Goal: Information Seeking & Learning: Compare options

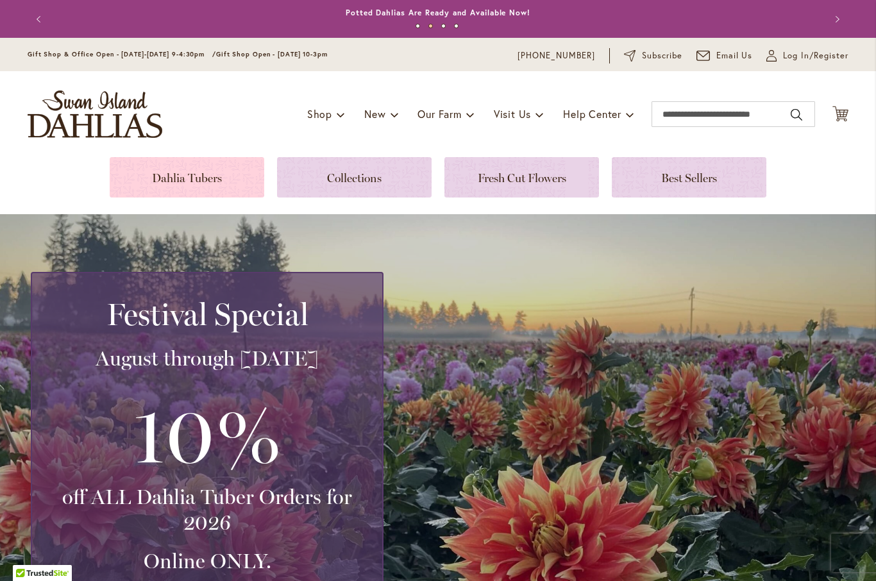
click at [213, 178] on link at bounding box center [187, 177] width 155 height 40
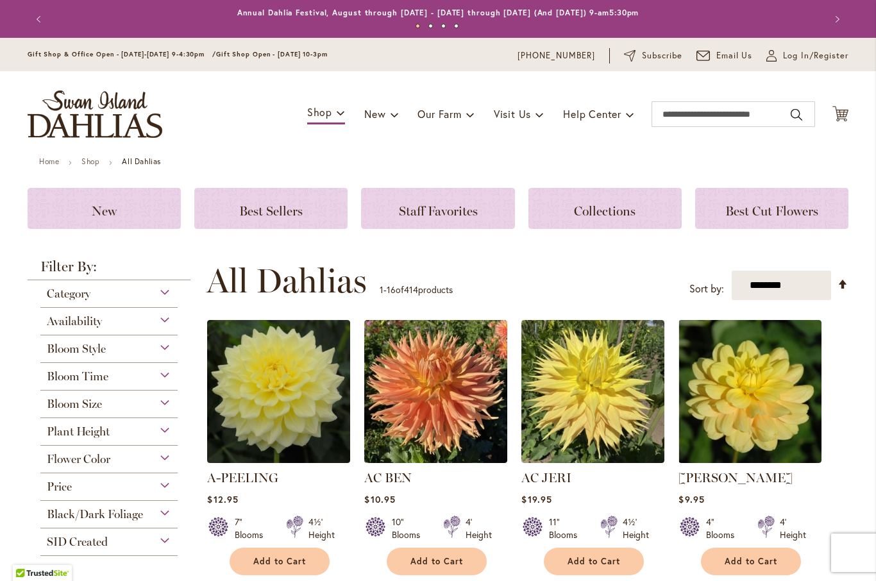
click at [169, 458] on div "Flower Color" at bounding box center [108, 456] width 137 height 21
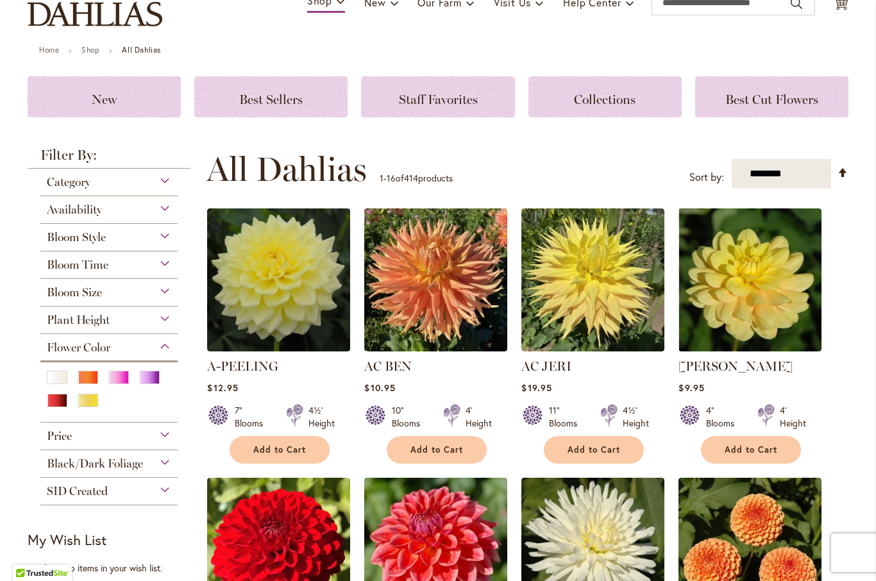
scroll to position [113, 0]
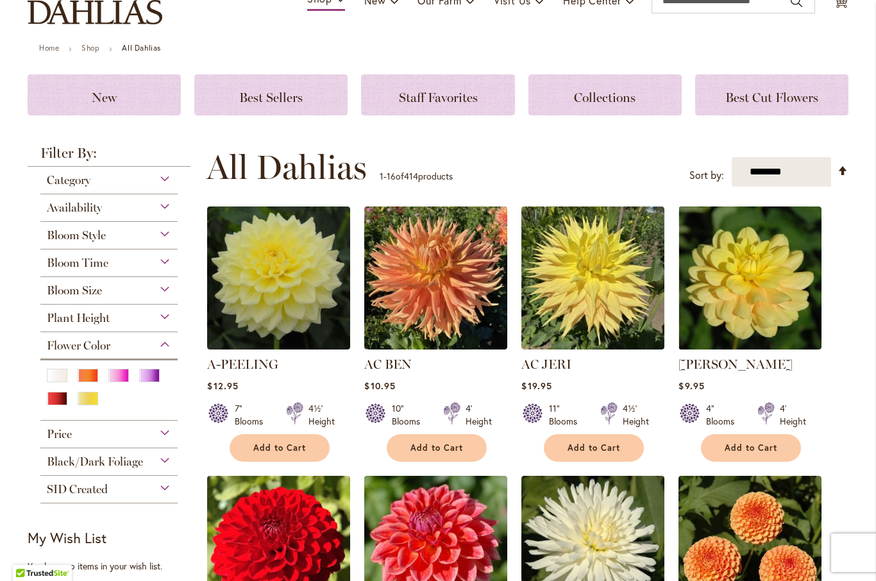
click at [124, 367] on div at bounding box center [108, 385] width 137 height 55
click at [119, 378] on div "Pink" at bounding box center [118, 375] width 21 height 13
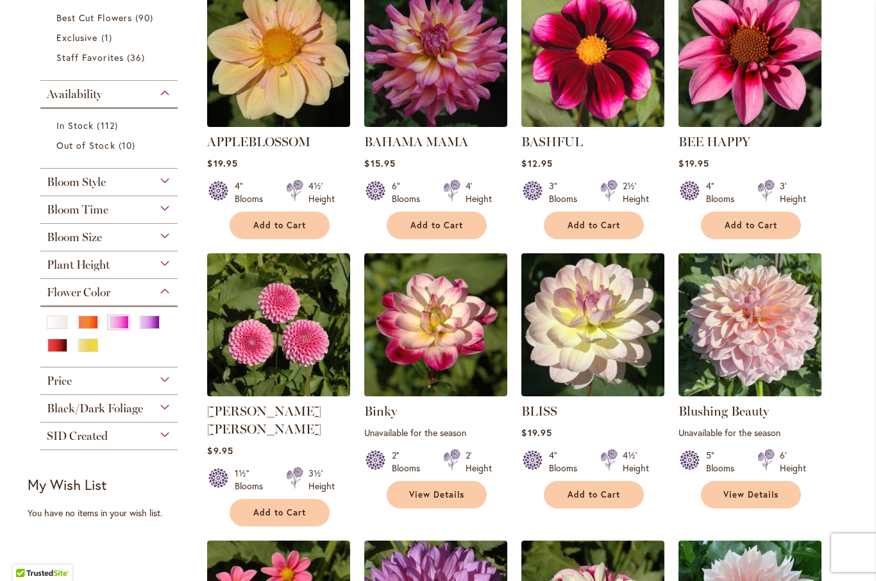
scroll to position [317, 0]
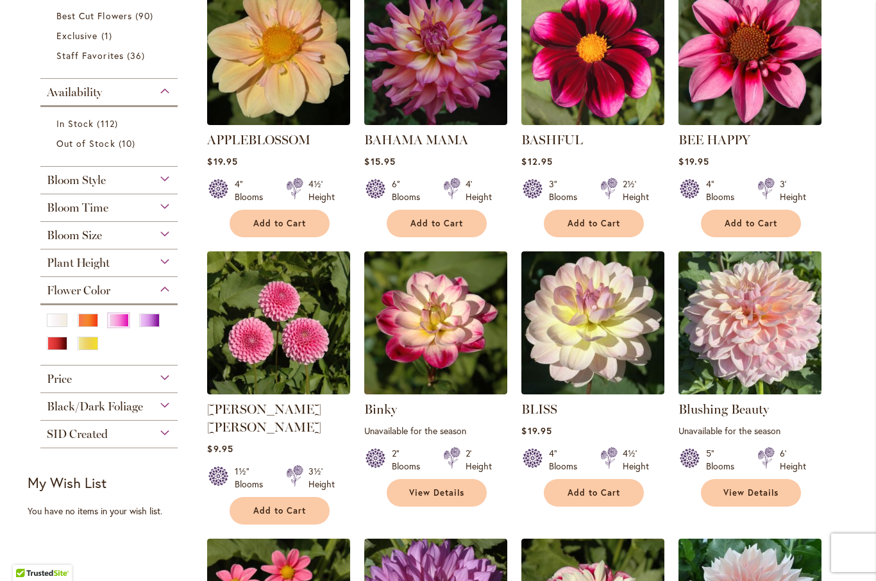
click at [768, 331] on img at bounding box center [750, 322] width 150 height 150
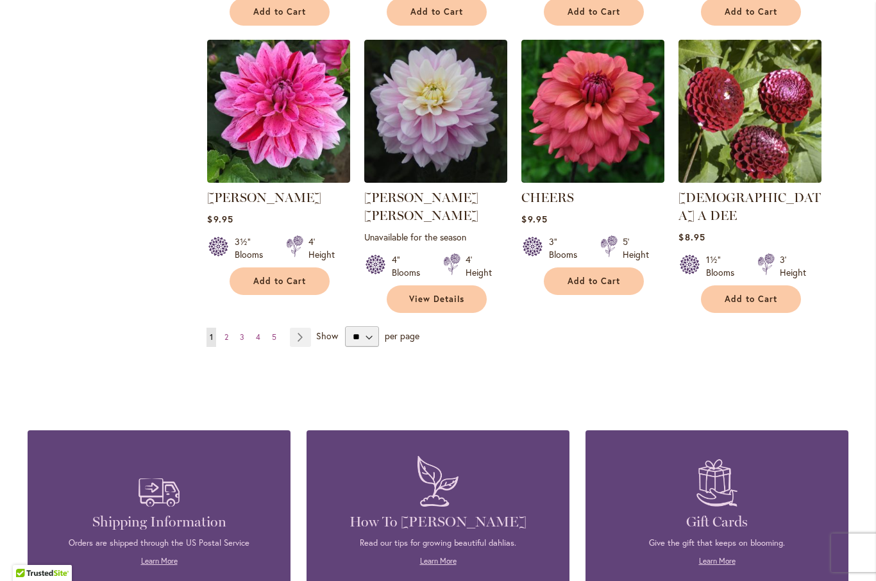
scroll to position [1087, 0]
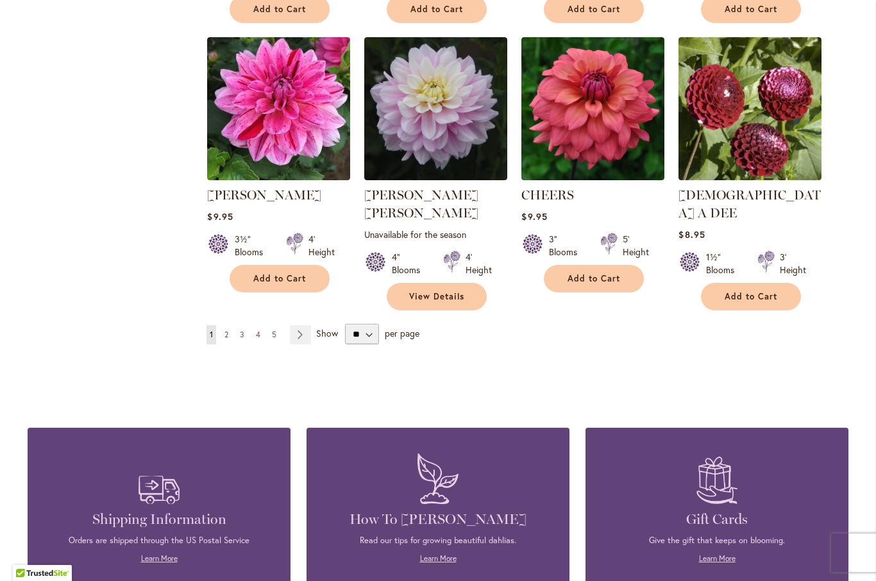
click at [229, 325] on link "Page 2" at bounding box center [226, 334] width 10 height 19
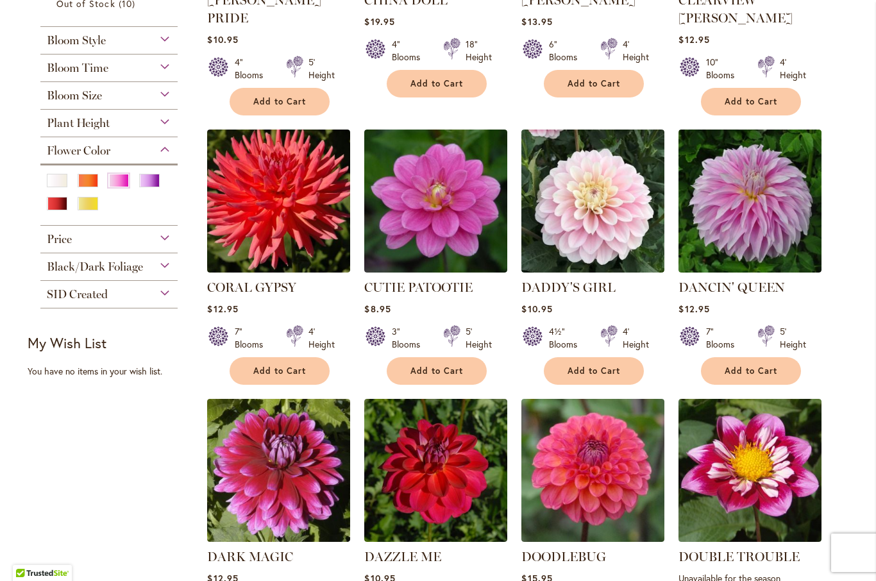
scroll to position [442, 0]
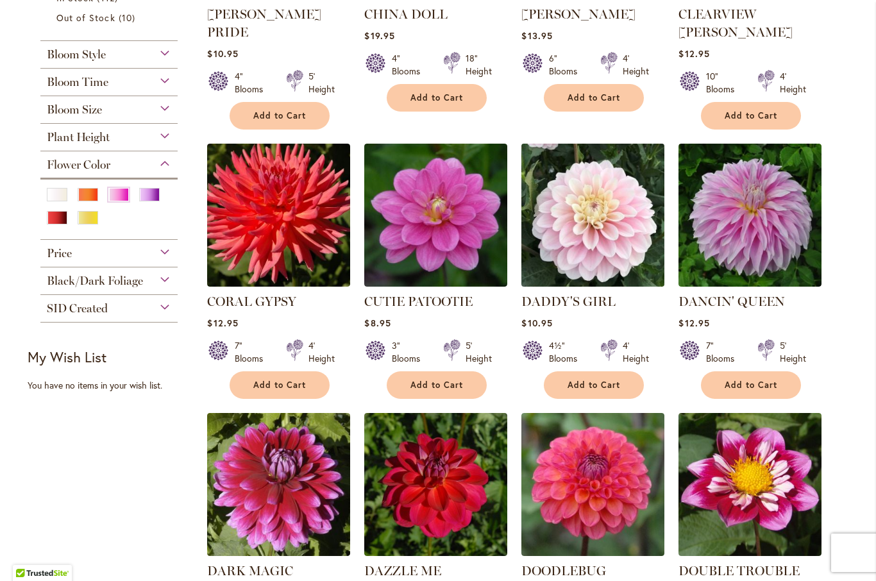
click at [602, 238] on img at bounding box center [593, 215] width 150 height 150
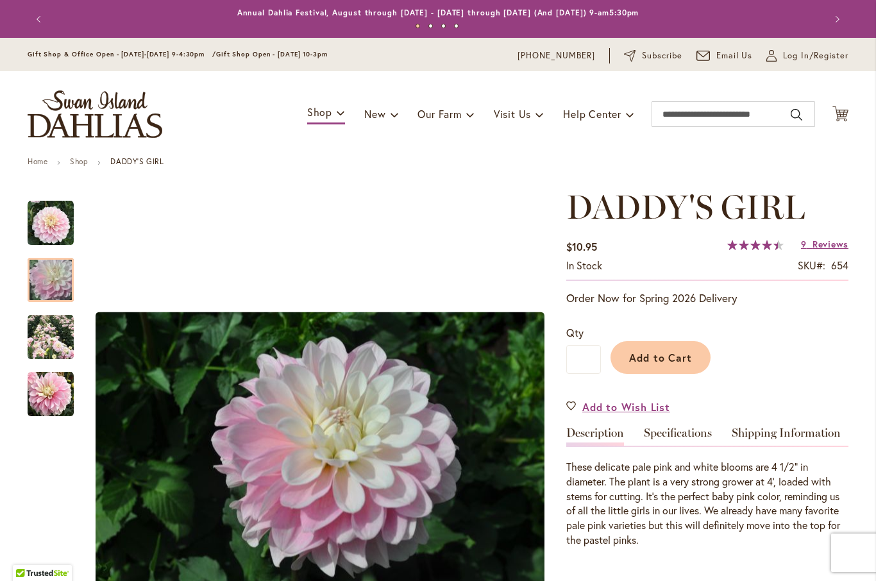
click at [54, 278] on img "DADDY'S GIRL" at bounding box center [50, 280] width 92 height 62
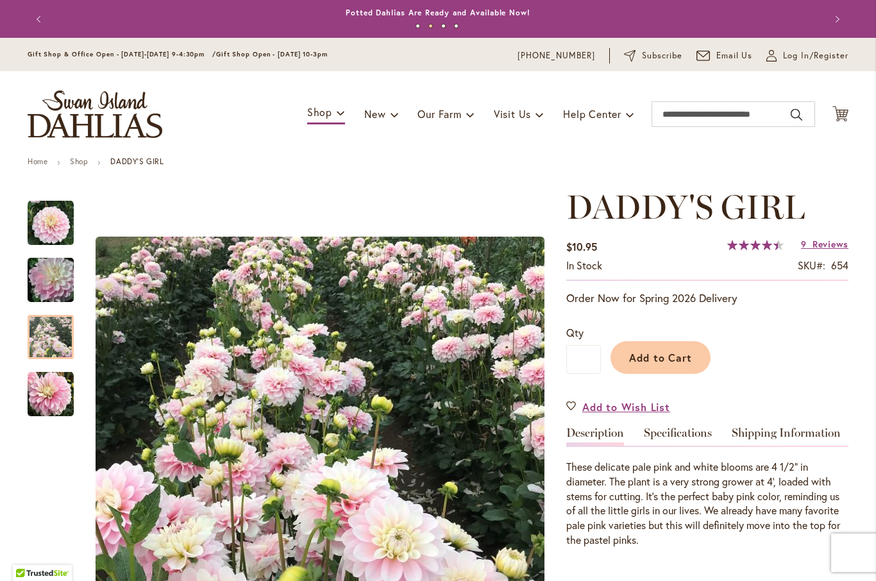
click at [47, 346] on img "DADDY'S GIRL" at bounding box center [51, 337] width 46 height 46
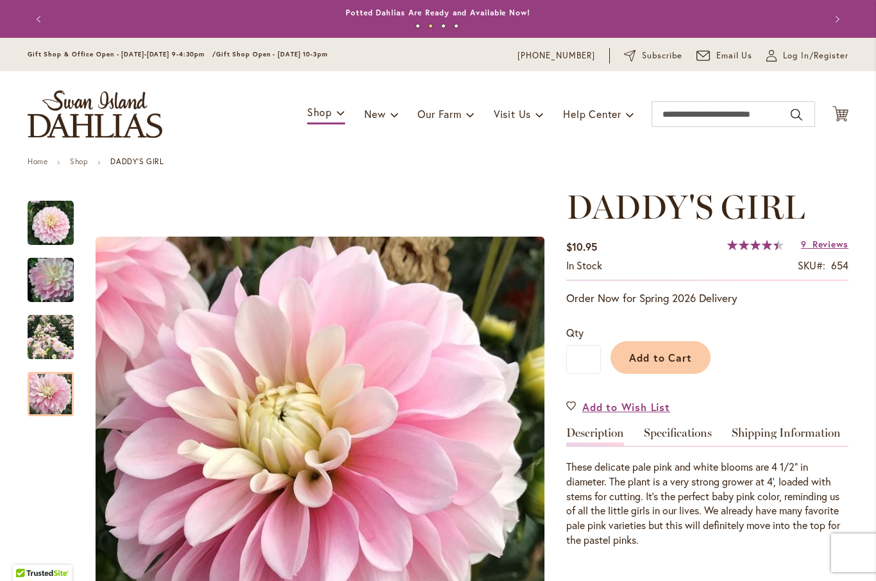
click at [54, 392] on img "DADDY'S GIRL" at bounding box center [51, 394] width 46 height 46
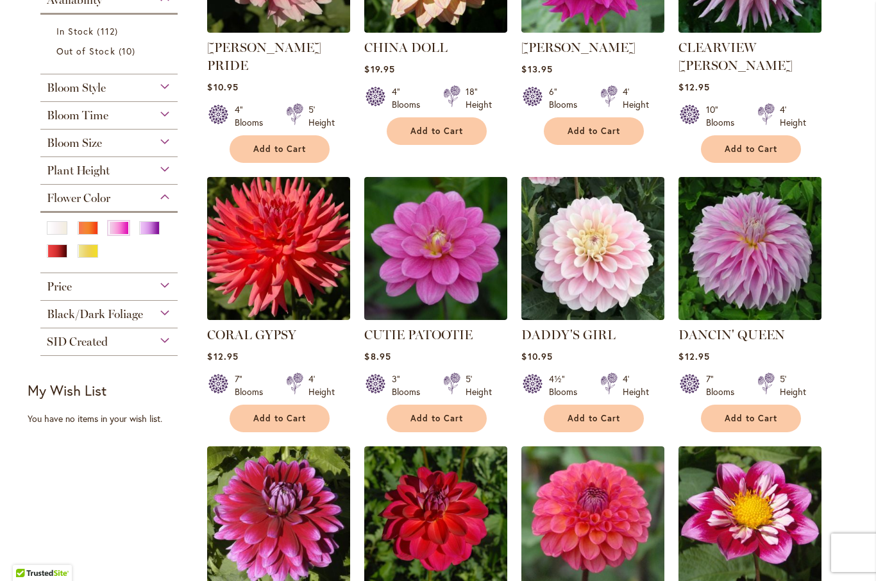
scroll to position [411, 0]
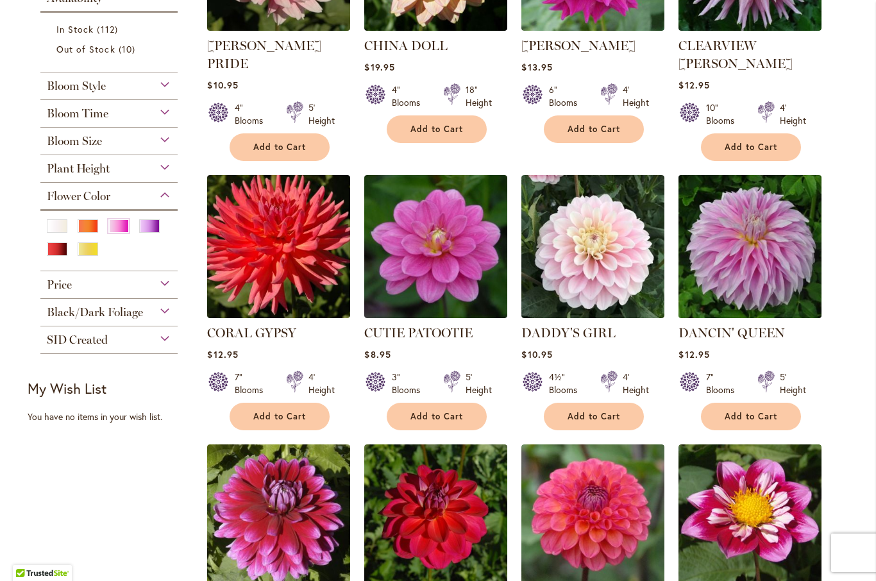
click at [784, 259] on img at bounding box center [750, 246] width 150 height 150
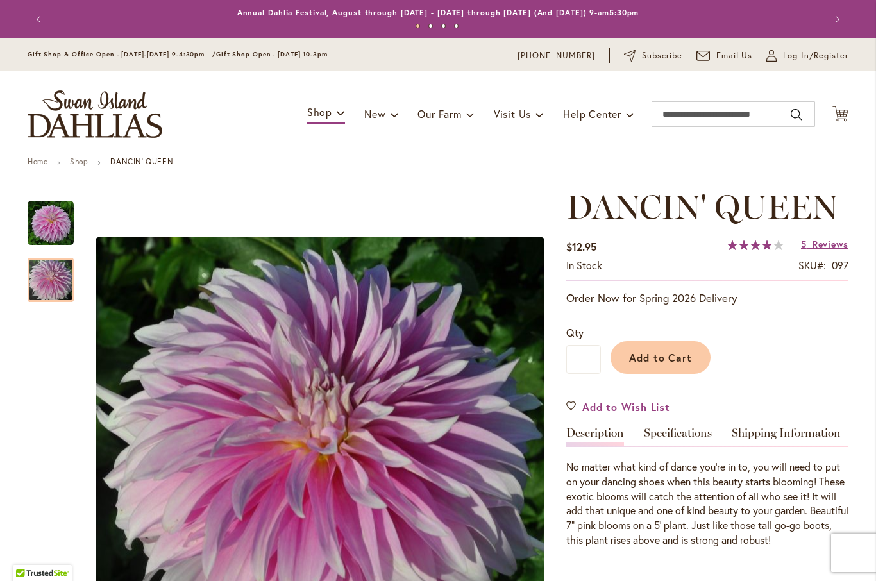
click at [50, 280] on img "Dancin' Queen" at bounding box center [51, 280] width 46 height 46
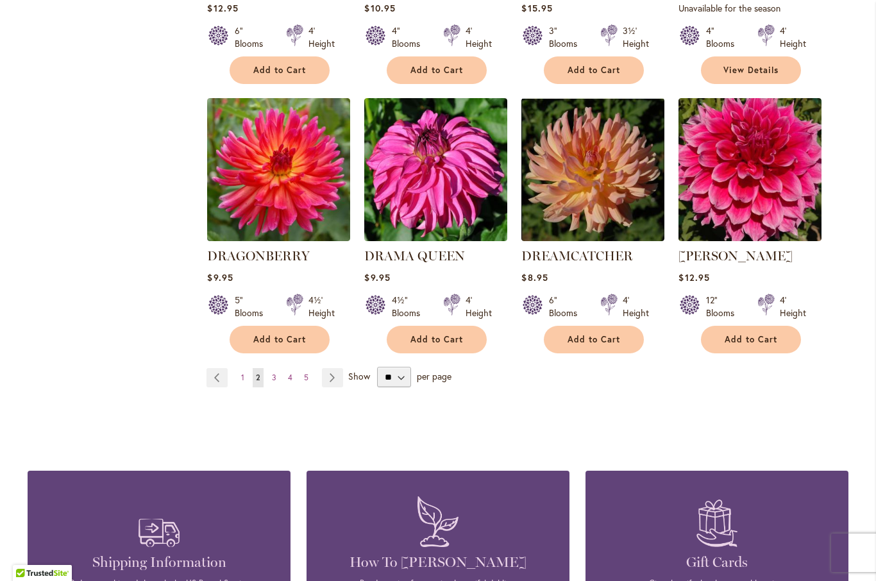
scroll to position [1013, 0]
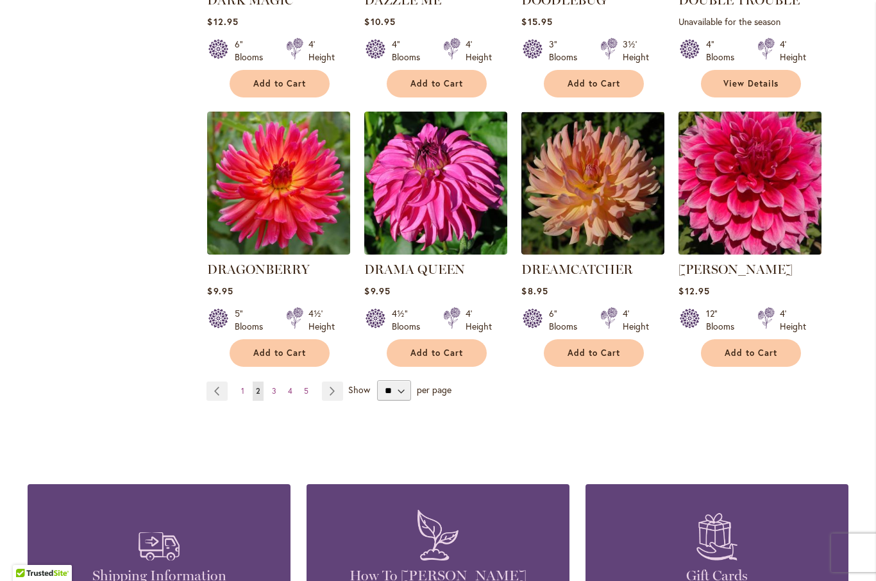
click at [758, 170] on img at bounding box center [750, 183] width 150 height 150
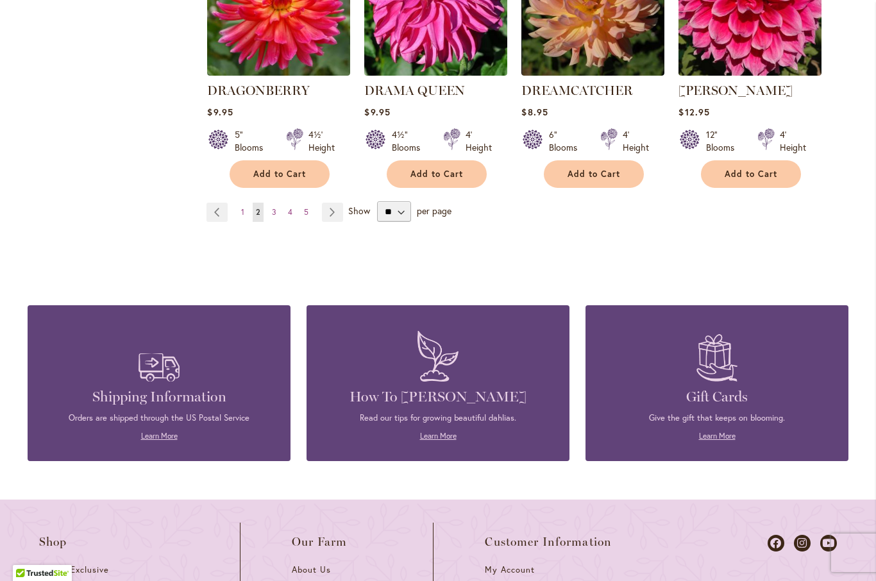
scroll to position [1192, 0]
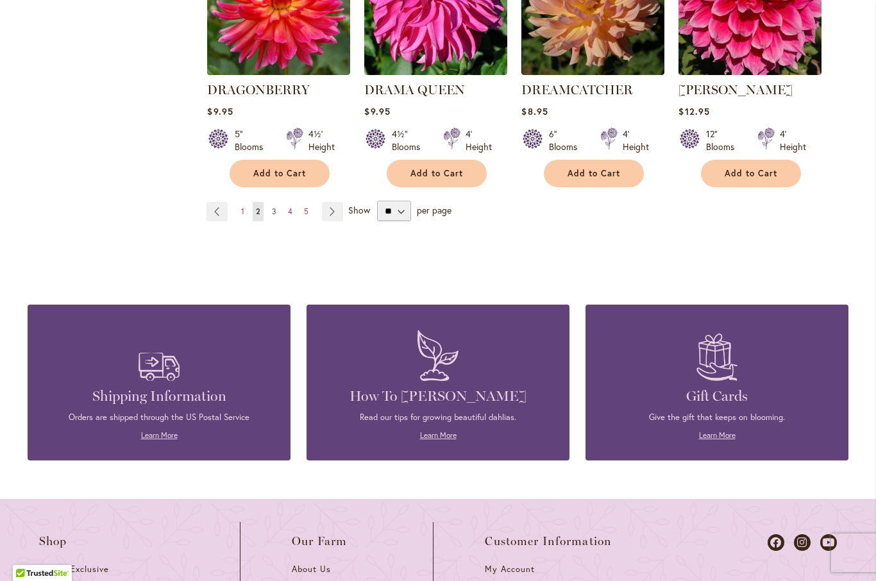
click at [271, 202] on link "Page 3" at bounding box center [274, 211] width 11 height 19
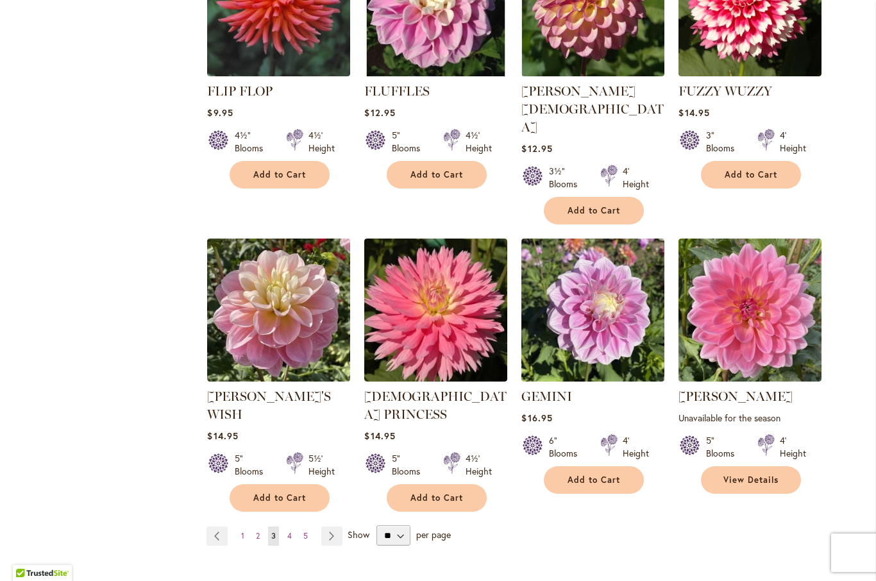
scroll to position [913, 0]
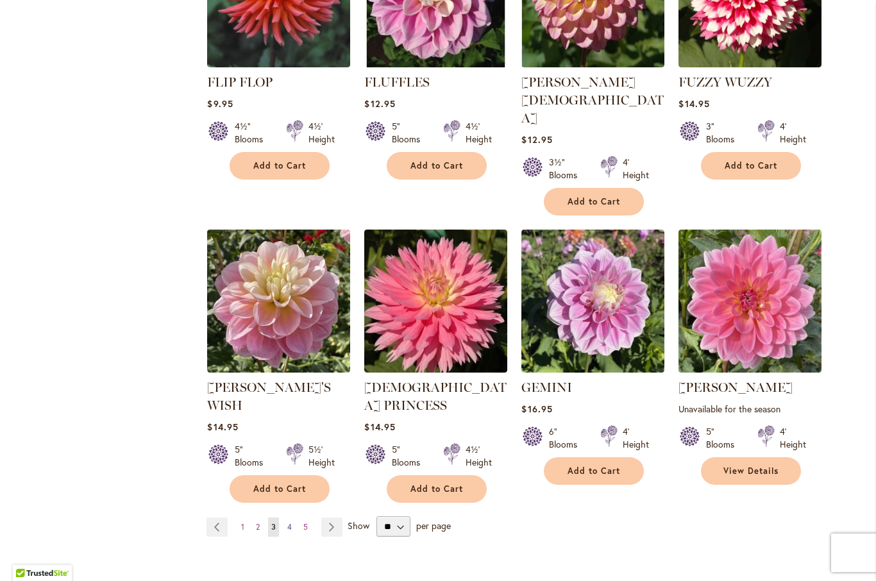
click at [291, 522] on span "4" at bounding box center [289, 527] width 4 height 10
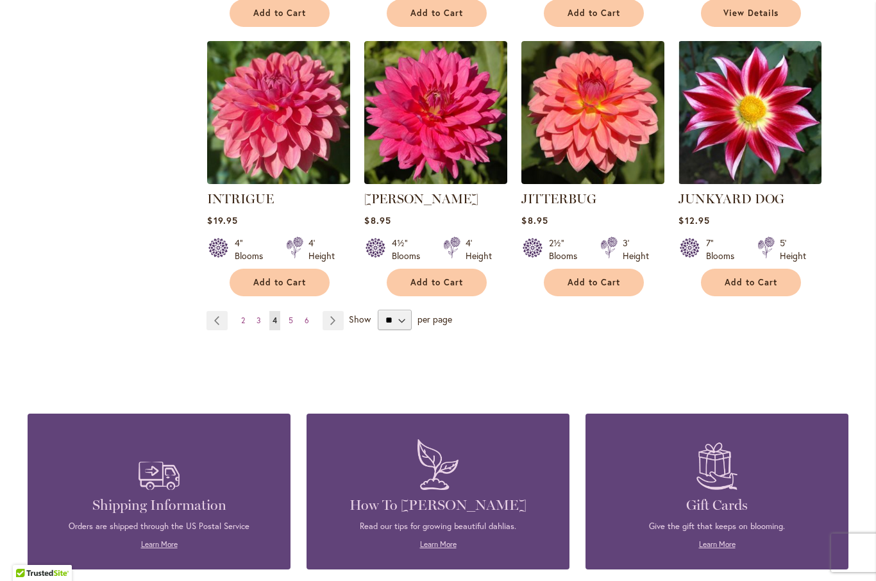
scroll to position [1066, 0]
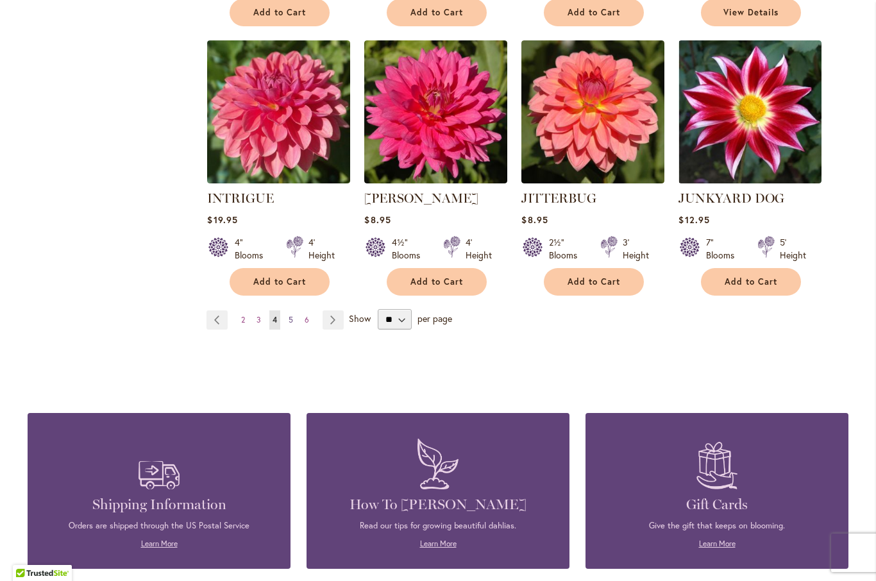
click at [292, 321] on span "5" at bounding box center [290, 320] width 4 height 10
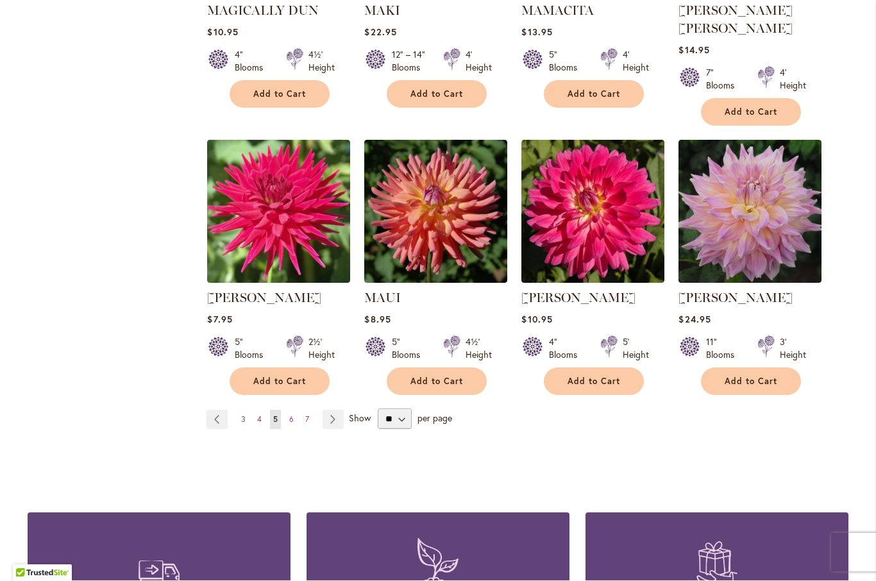
scroll to position [987, 0]
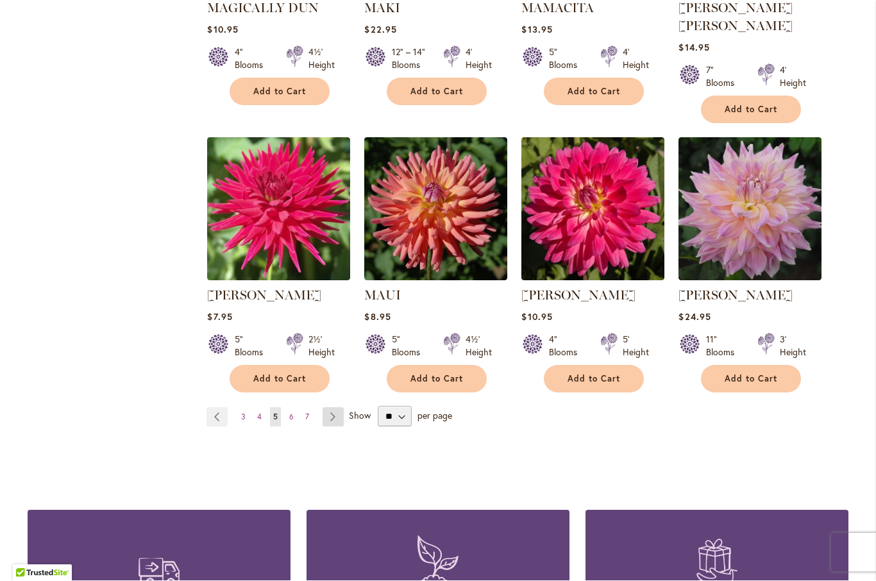
click at [330, 408] on link "Page Next" at bounding box center [332, 417] width 21 height 19
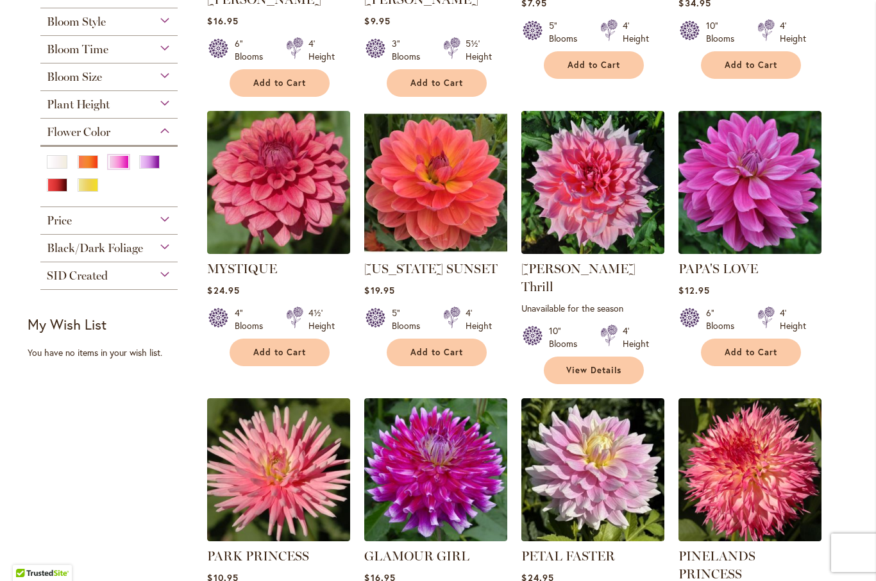
scroll to position [476, 0]
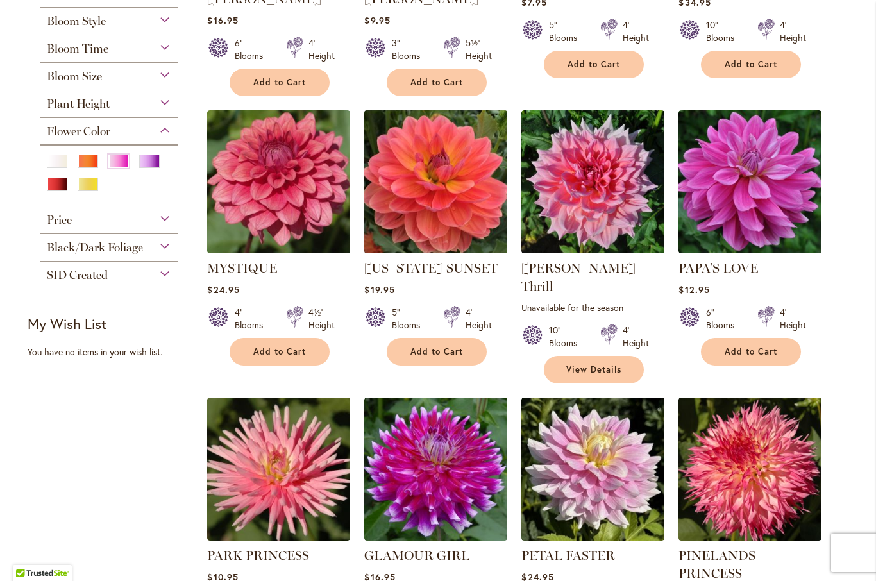
click at [458, 180] on img at bounding box center [436, 181] width 150 height 150
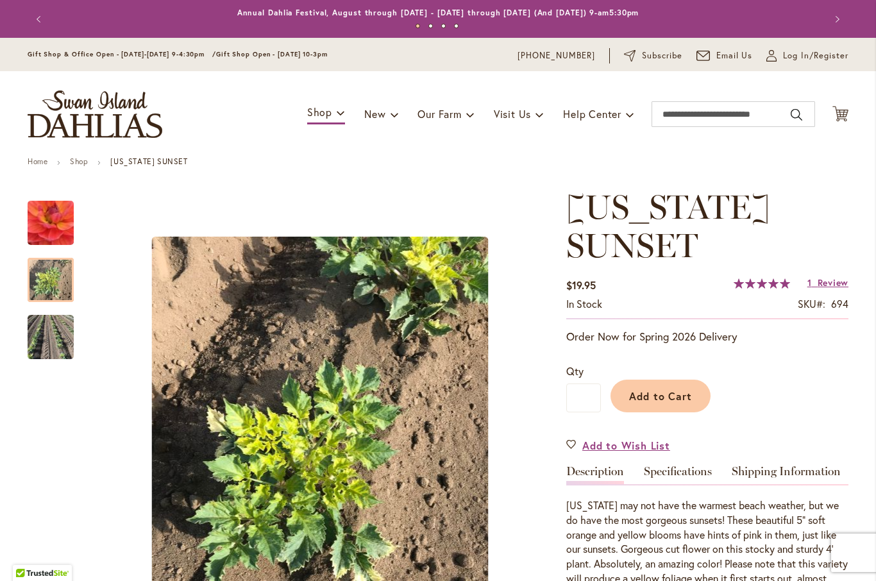
click at [51, 283] on img "OREGON SUNSET" at bounding box center [51, 280] width 46 height 62
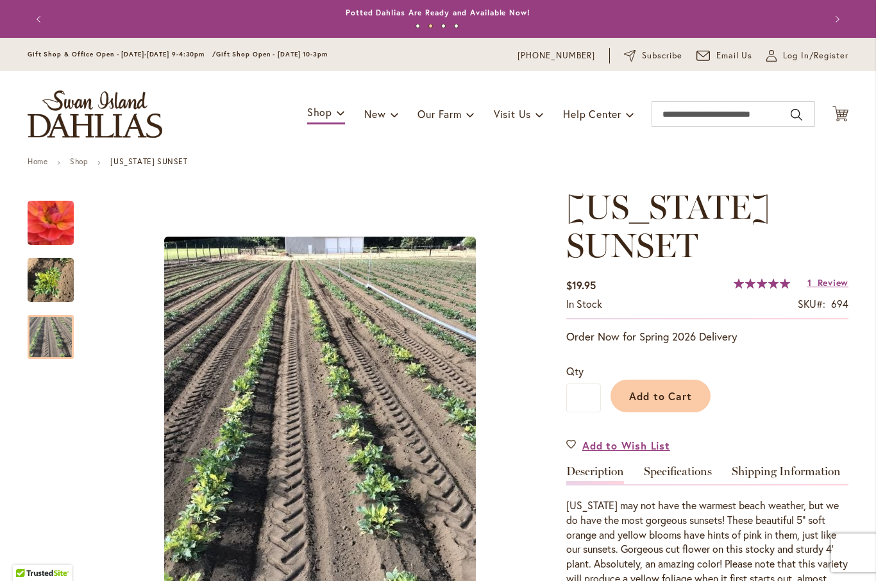
click at [54, 342] on img "OREGON SUNSET" at bounding box center [51, 337] width 46 height 67
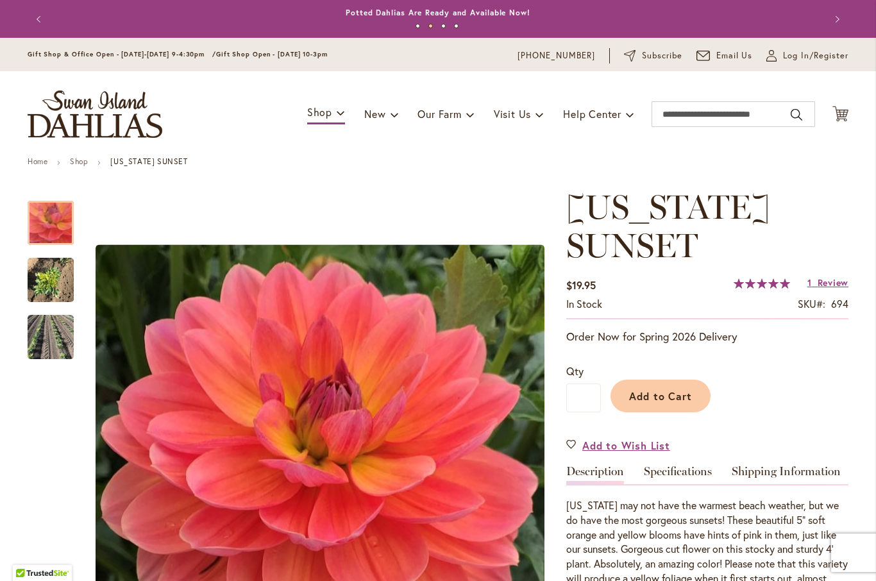
click at [62, 222] on img "OREGON SUNSET" at bounding box center [51, 223] width 92 height 88
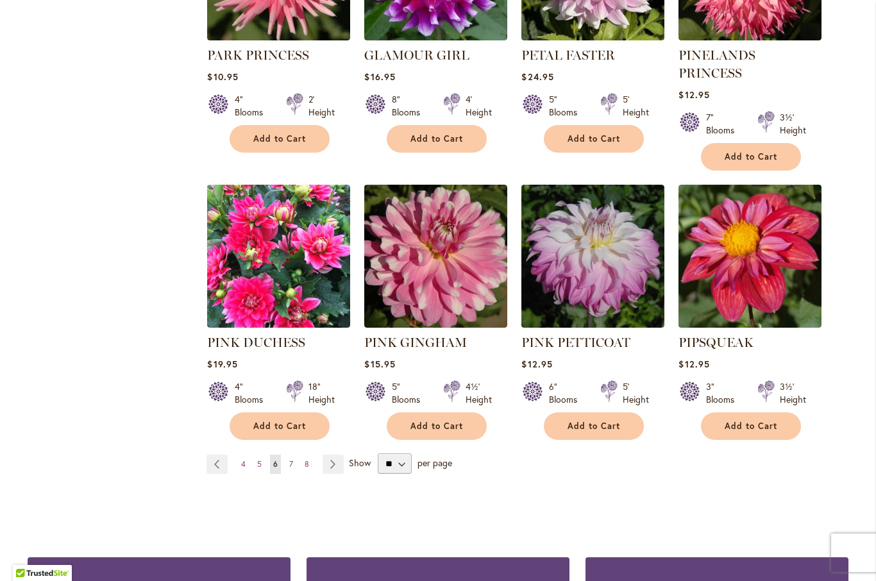
scroll to position [977, 0]
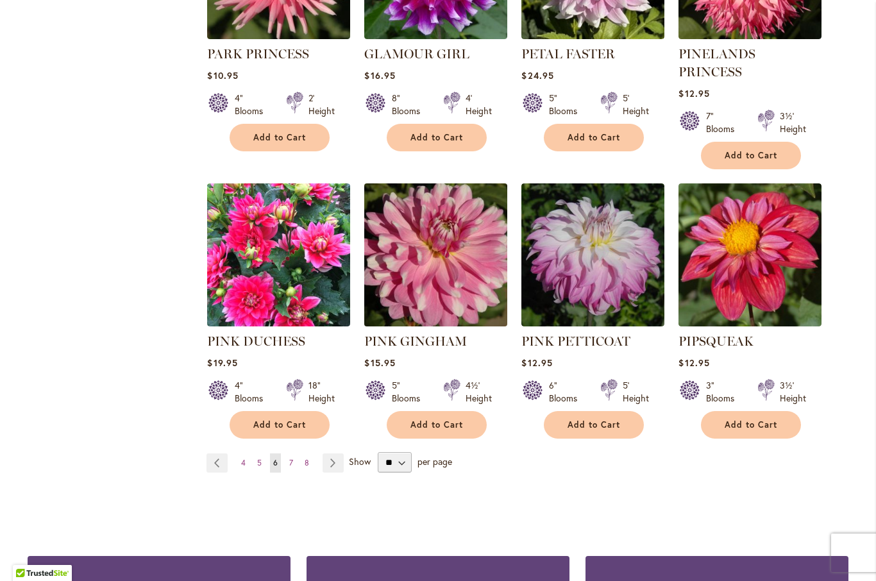
click at [442, 205] on img at bounding box center [436, 255] width 150 height 150
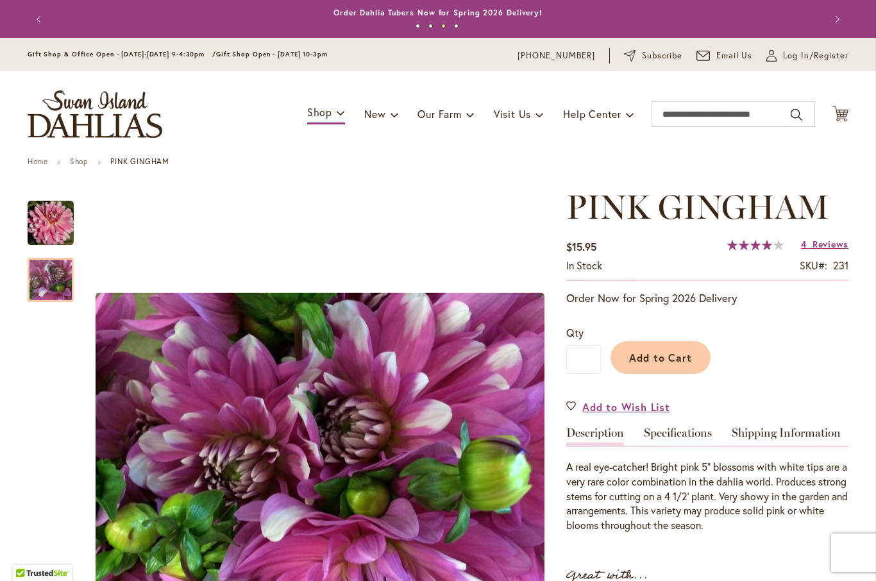
click at [51, 285] on img "PINK GINGHAM" at bounding box center [50, 280] width 92 height 69
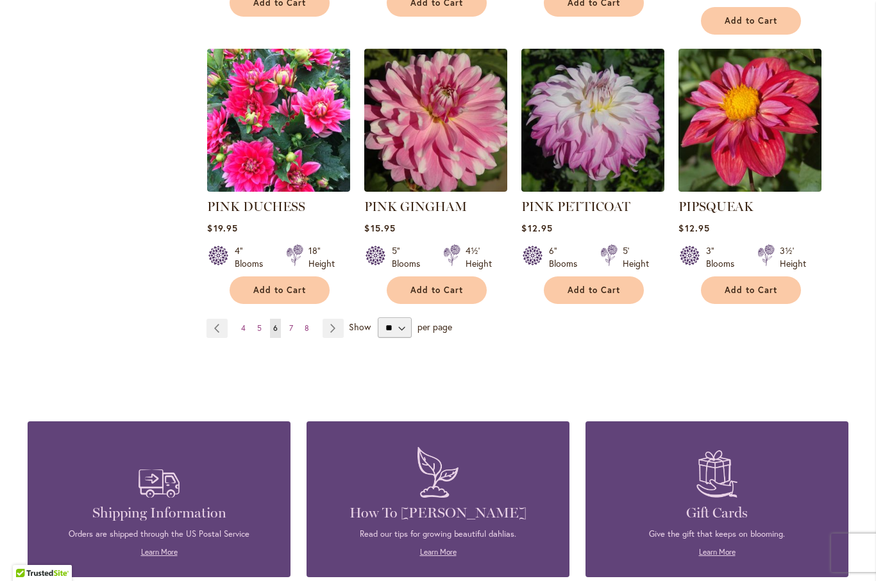
scroll to position [1113, 0]
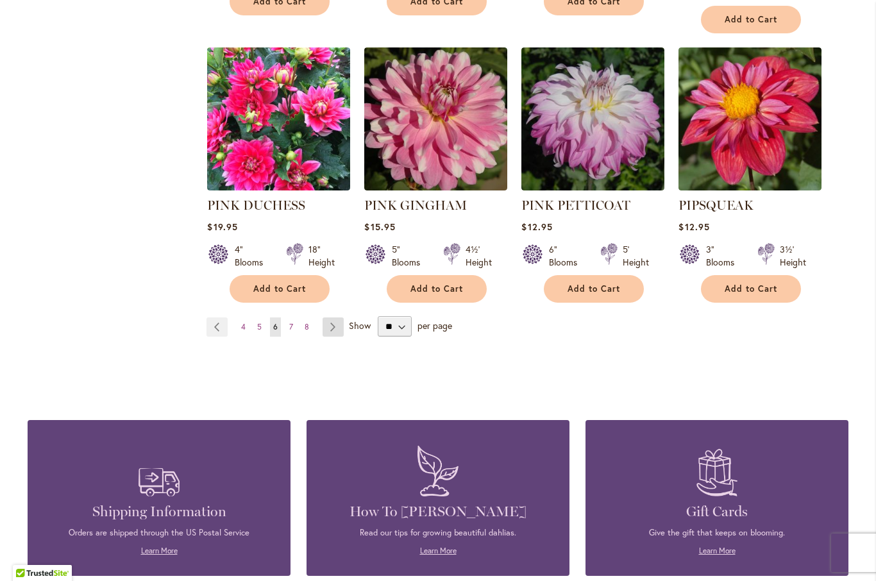
click at [331, 317] on link "Page Next" at bounding box center [332, 326] width 21 height 19
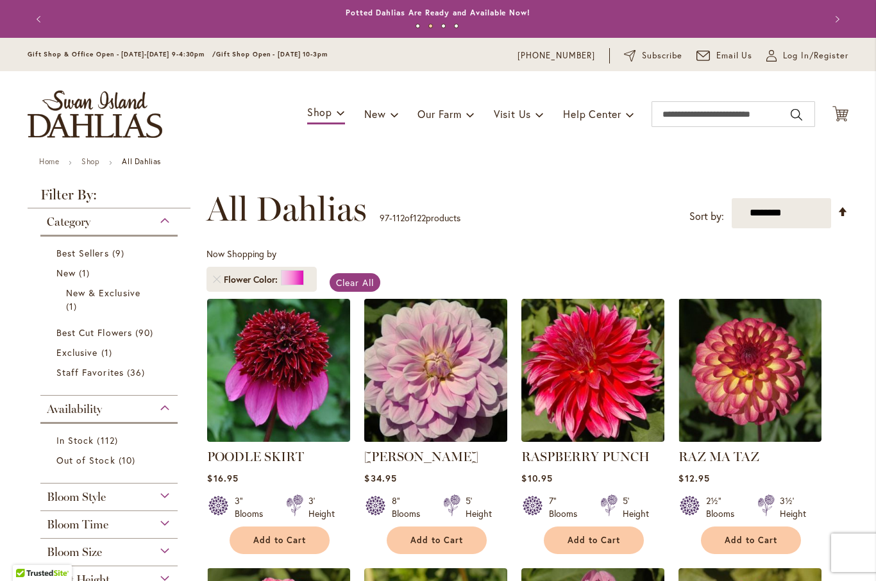
click at [459, 371] on img at bounding box center [436, 370] width 150 height 150
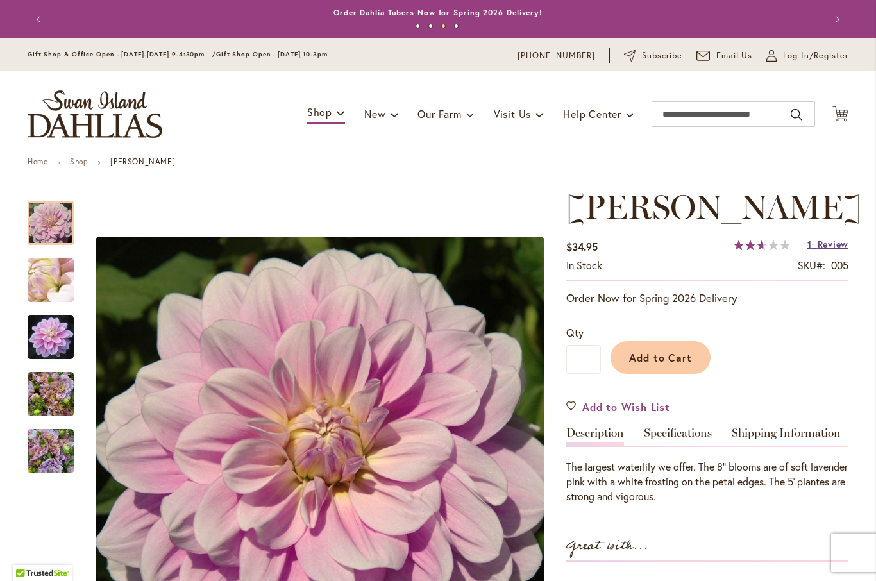
click at [831, 249] on span "Review" at bounding box center [832, 244] width 31 height 12
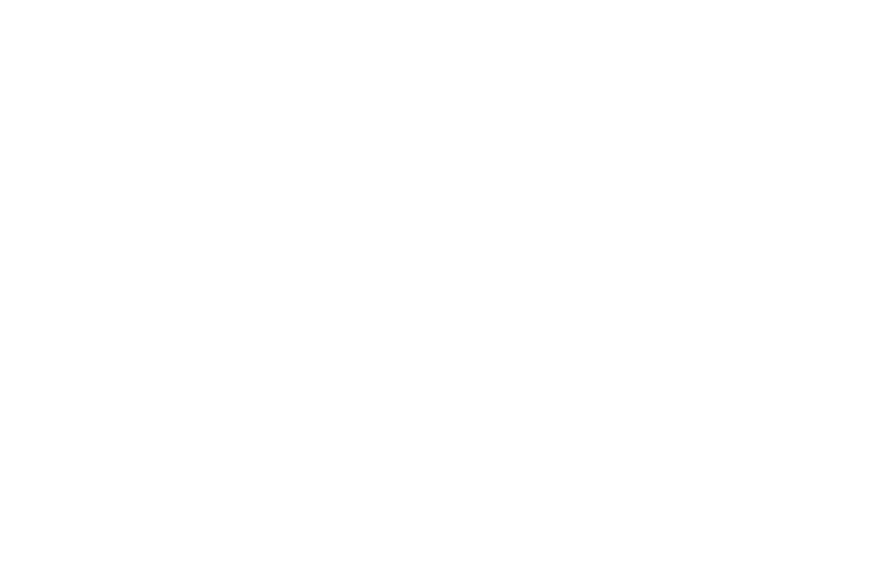
scroll to position [1282, 0]
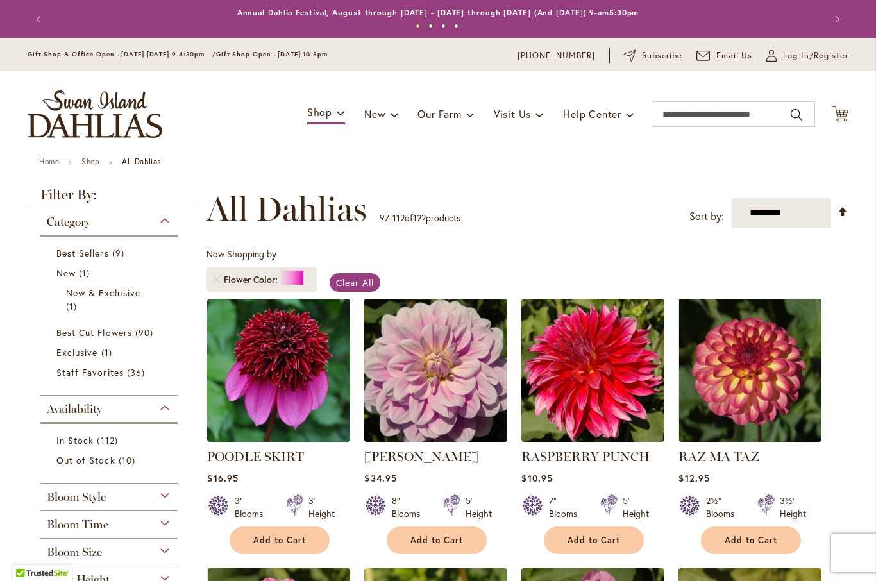
click at [442, 378] on img at bounding box center [436, 370] width 150 height 150
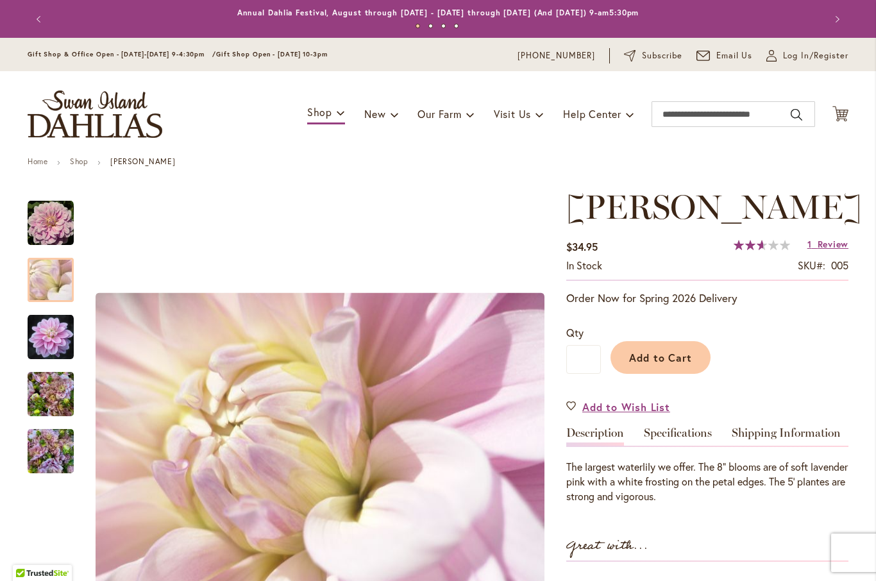
click at [58, 277] on img "Randi Dawn" at bounding box center [50, 280] width 92 height 69
click at [62, 337] on img "Randi Dawn" at bounding box center [51, 336] width 46 height 47
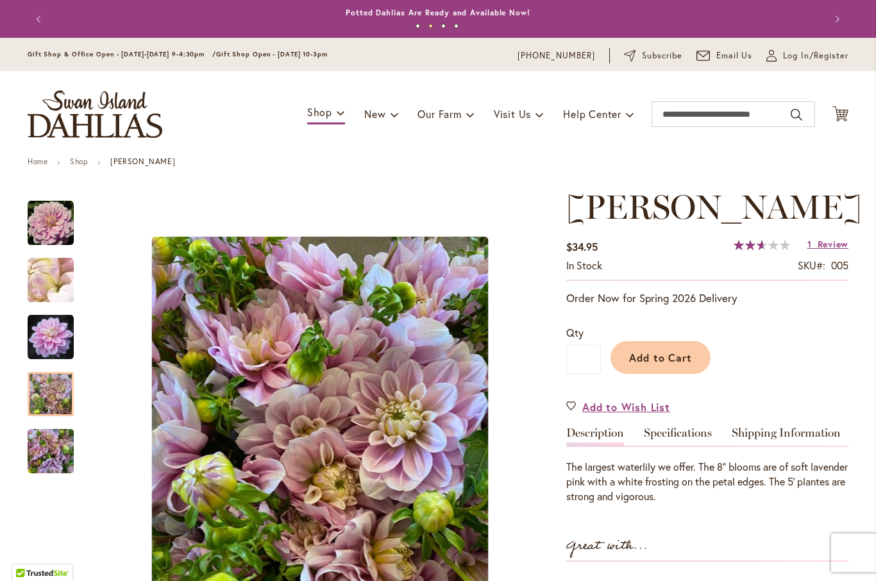
click at [54, 446] on img "RANDI DAWN" at bounding box center [51, 452] width 46 height 62
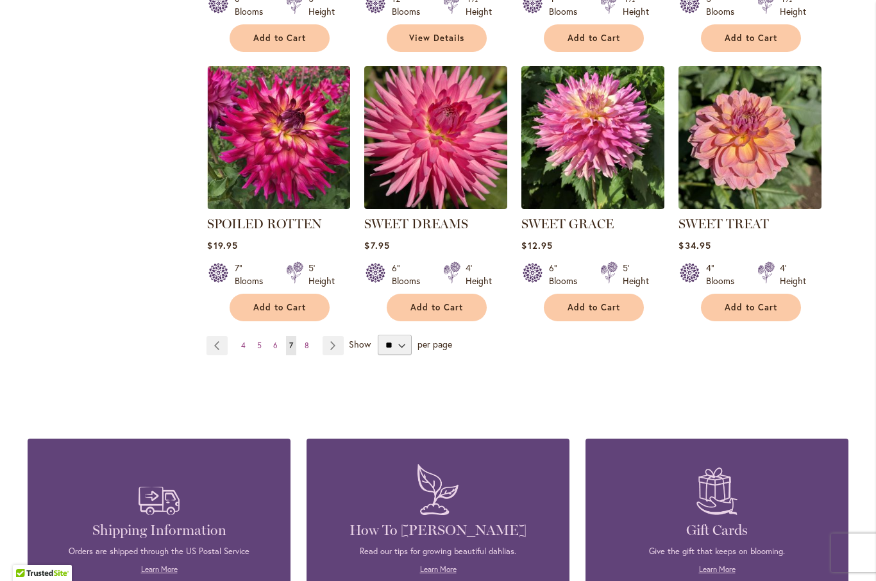
scroll to position [1041, 0]
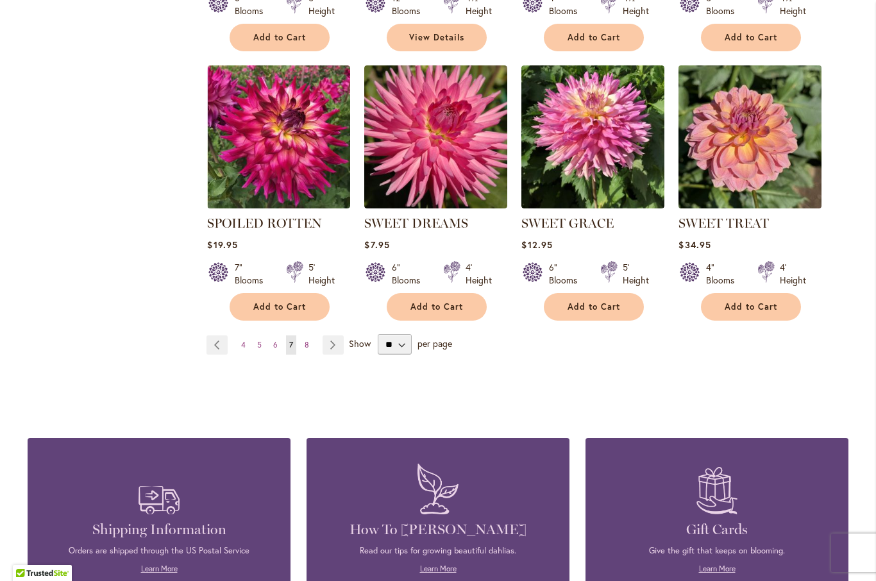
click at [758, 149] on img at bounding box center [750, 137] width 150 height 150
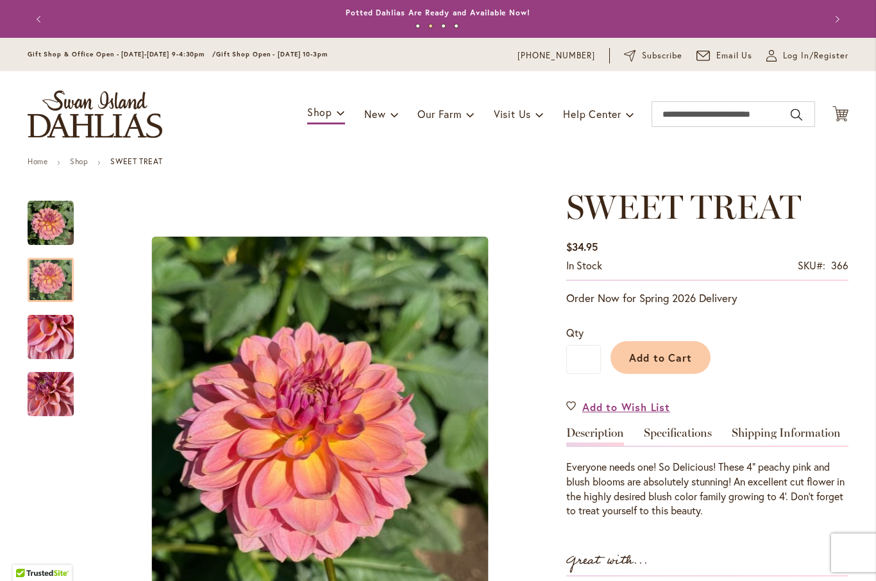
click at [54, 282] on img "SWEET TREAT" at bounding box center [51, 280] width 46 height 62
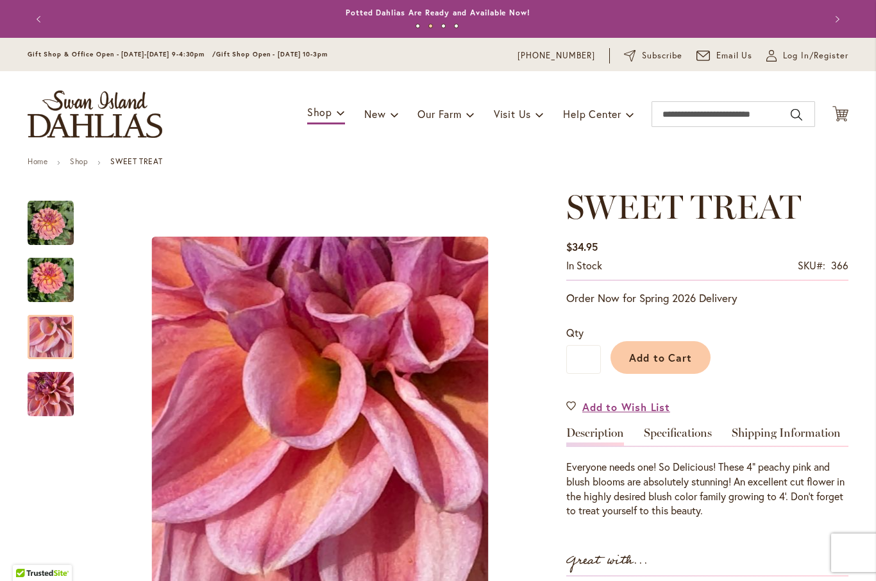
click at [55, 337] on img "SWEET TREAT" at bounding box center [51, 337] width 46 height 62
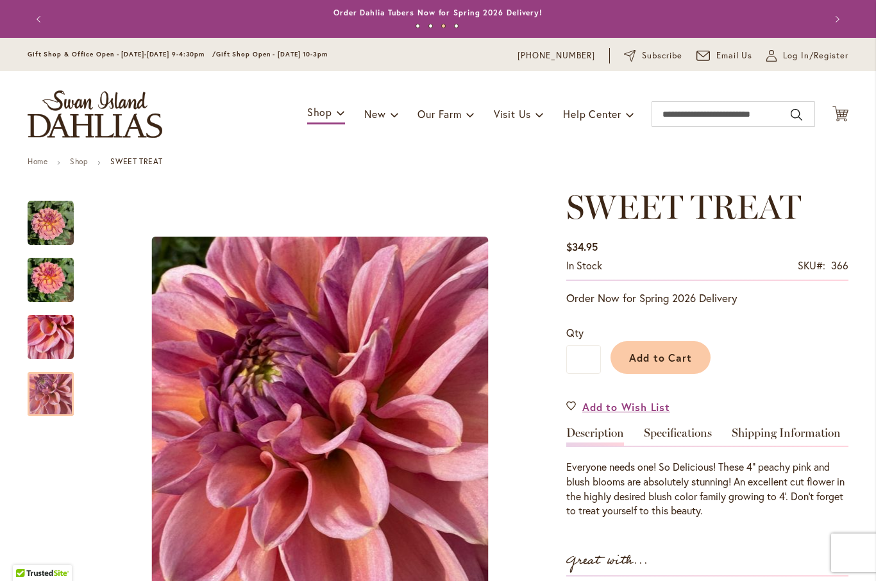
click at [59, 394] on img "SWEET TREAT" at bounding box center [51, 394] width 46 height 62
click at [53, 12] on button "Previous" at bounding box center [41, 19] width 26 height 26
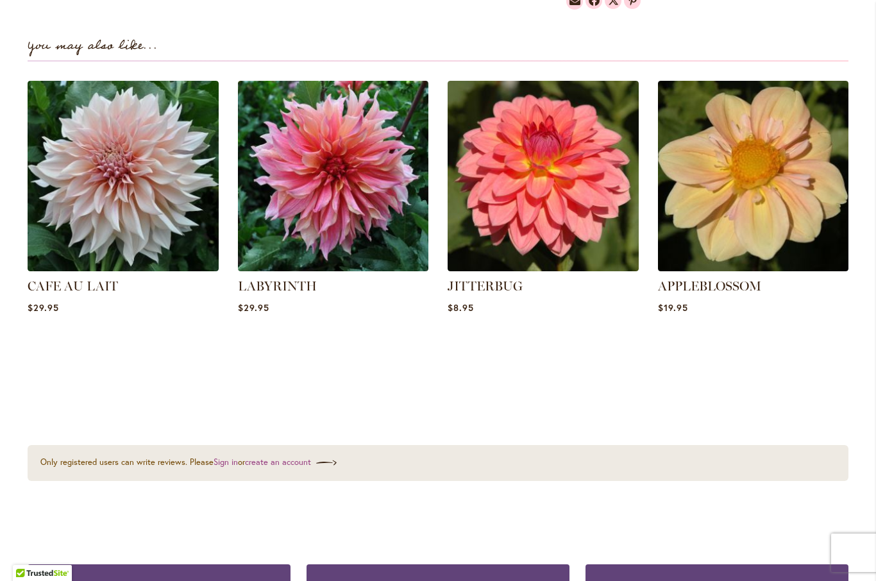
scroll to position [898, 0]
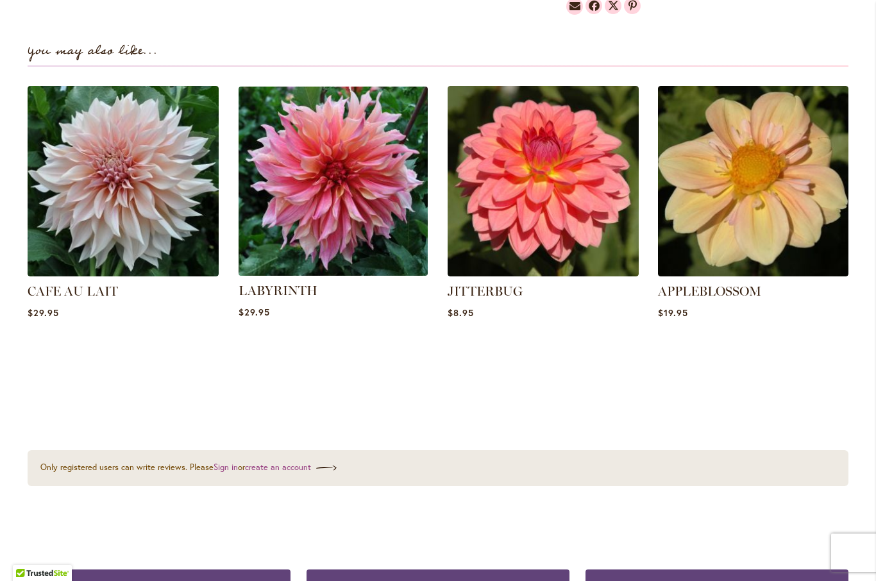
click at [349, 189] on img at bounding box center [332, 180] width 199 height 199
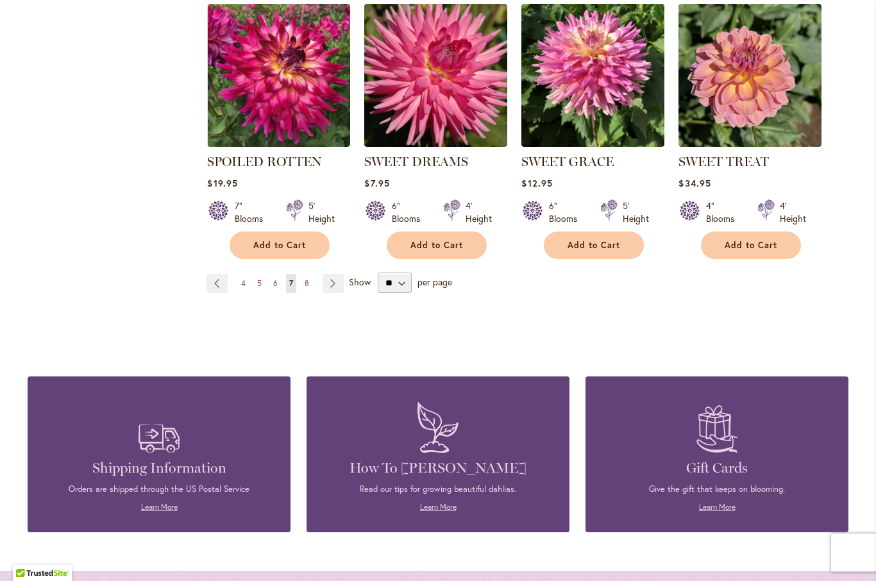
scroll to position [1101, 0]
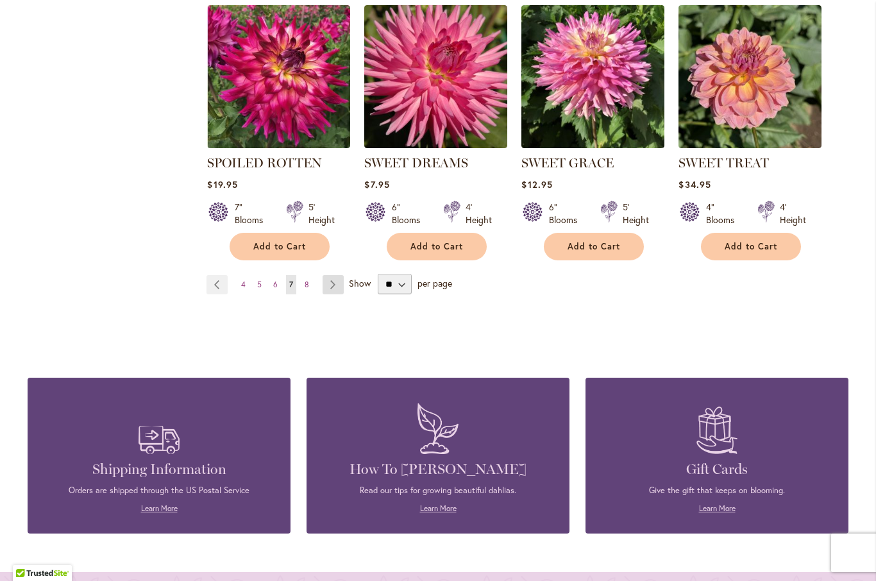
click at [333, 286] on link "Page Next" at bounding box center [332, 284] width 21 height 19
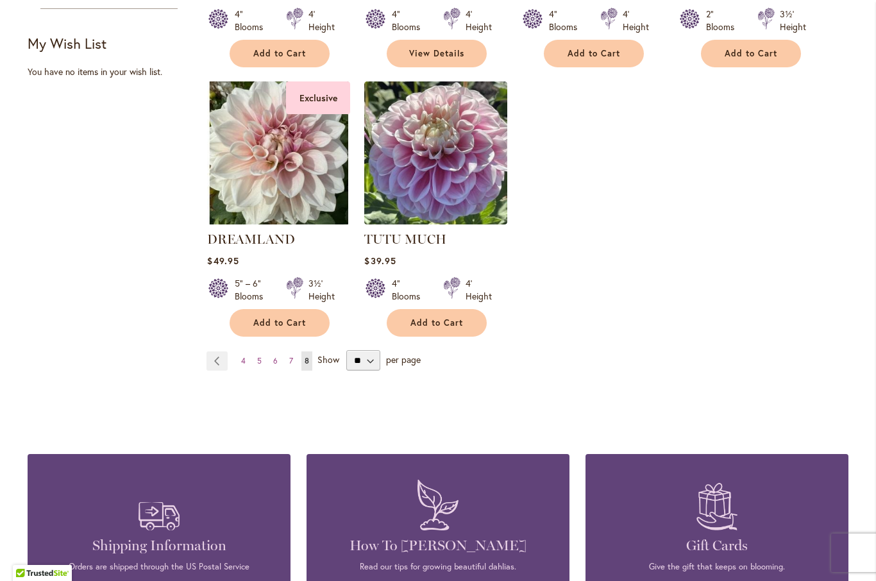
scroll to position [756, 0]
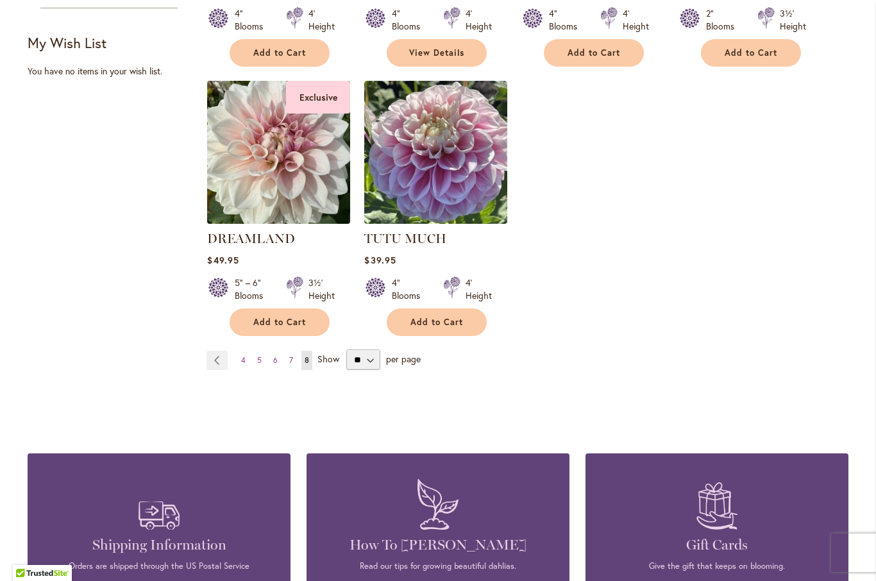
click at [299, 163] on img at bounding box center [279, 152] width 150 height 150
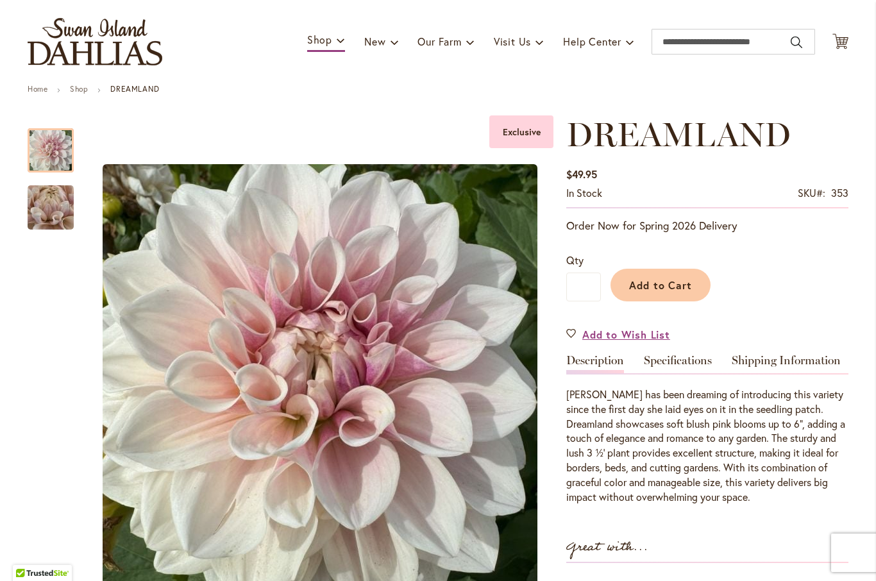
scroll to position [75, 0]
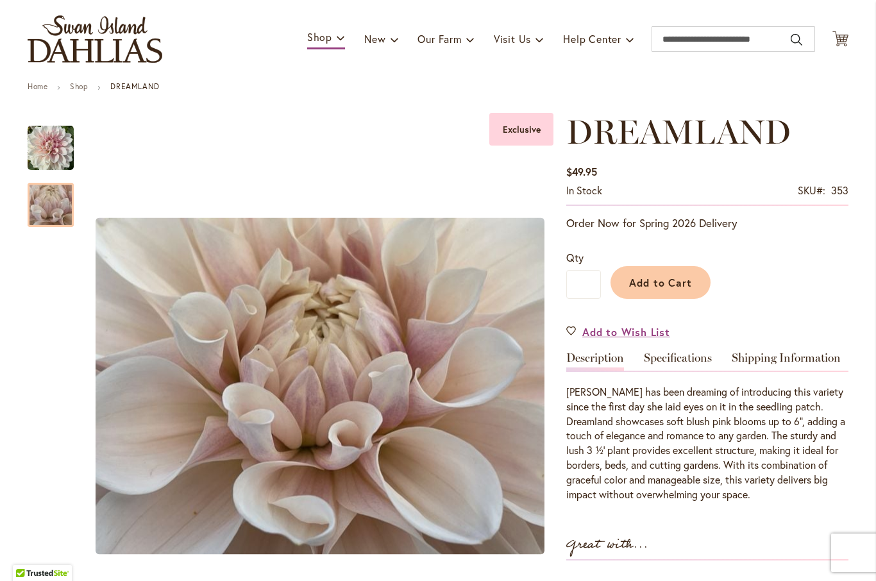
click at [58, 206] on img "DREAMLAND" at bounding box center [50, 205] width 92 height 69
click at [54, 156] on img "DREAMLAND" at bounding box center [51, 147] width 46 height 47
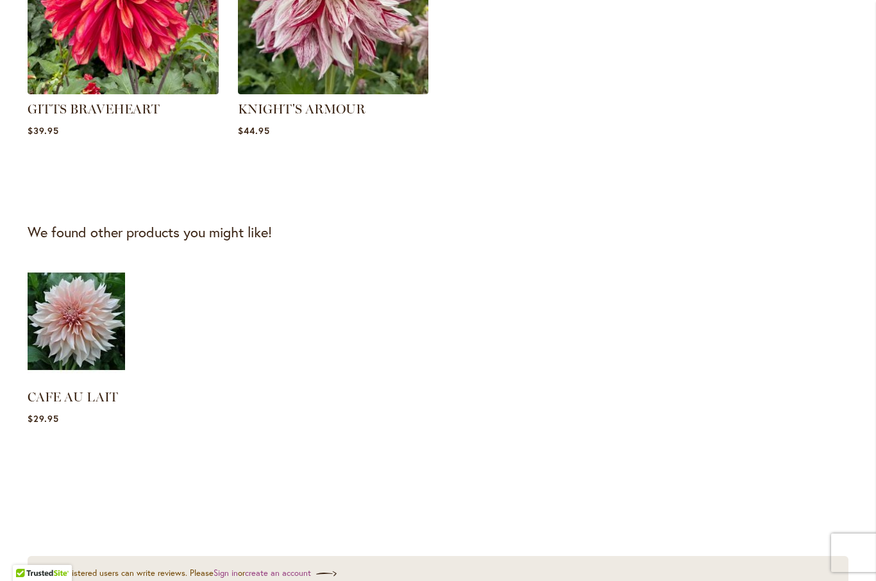
scroll to position [1099, 0]
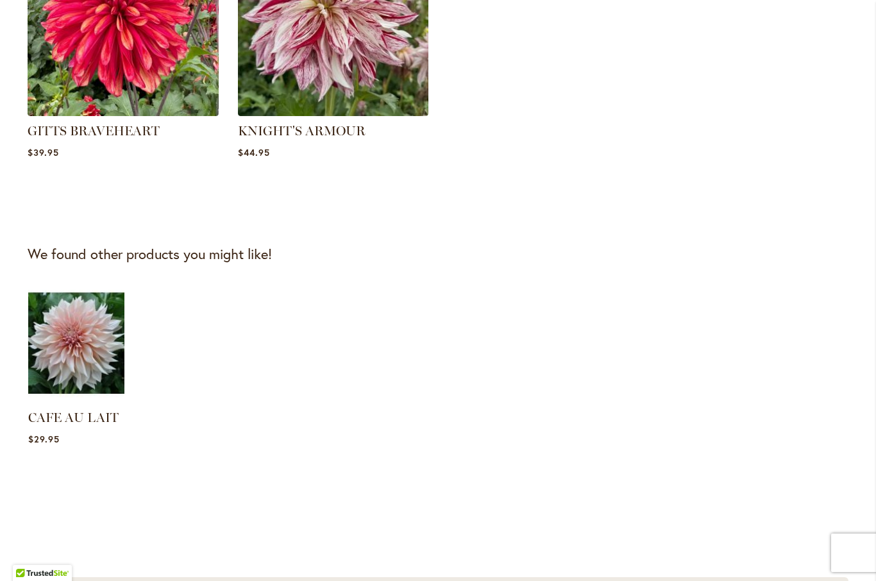
click at [84, 340] on img at bounding box center [76, 343] width 101 height 126
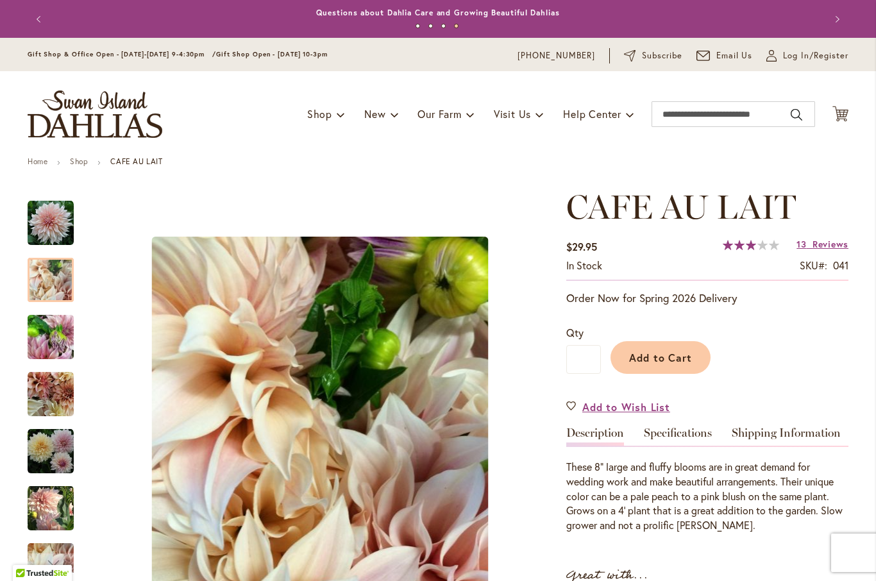
click at [52, 279] on img "Café Au Lait" at bounding box center [51, 280] width 46 height 62
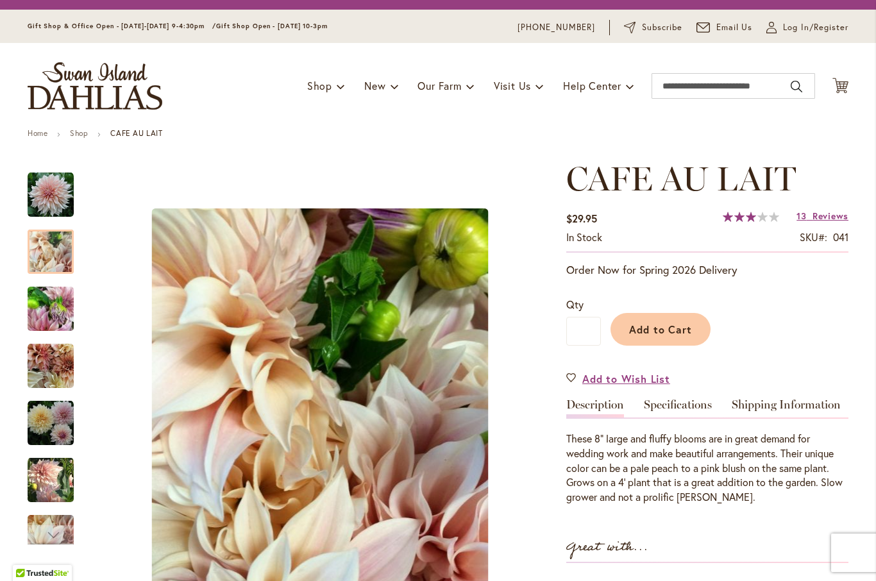
scroll to position [31, 0]
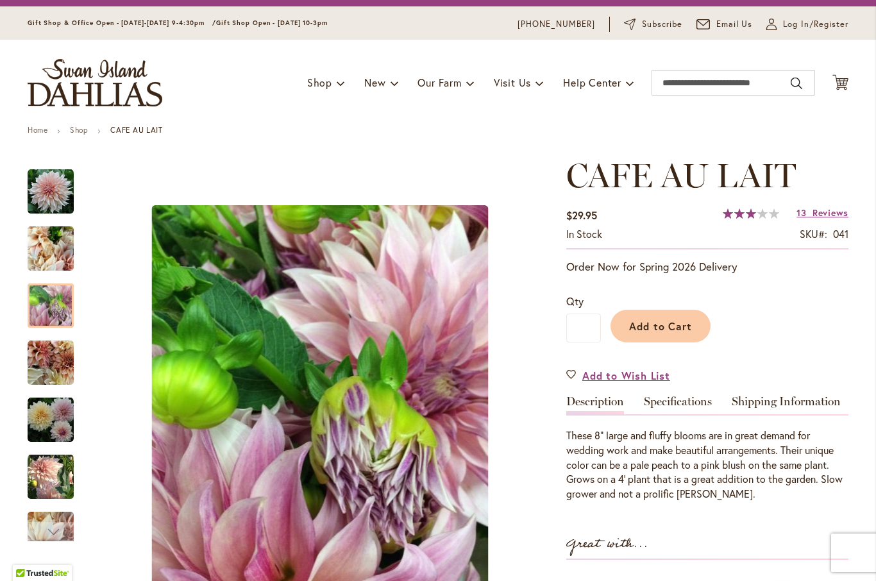
click at [56, 300] on img "Café Au Lait" at bounding box center [51, 306] width 46 height 62
click at [53, 412] on img "Café Au Lait" at bounding box center [51, 420] width 46 height 46
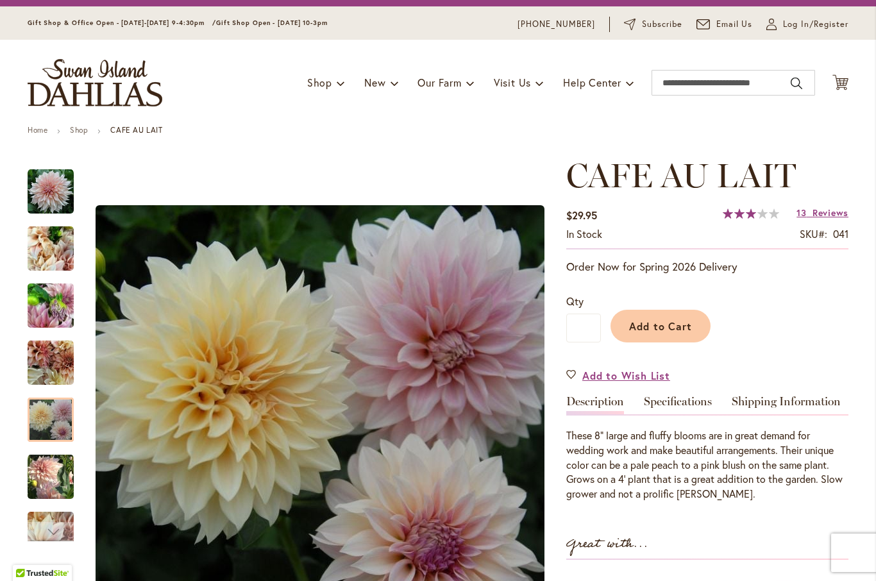
click at [50, 362] on img "Café Au Lait" at bounding box center [51, 363] width 46 height 46
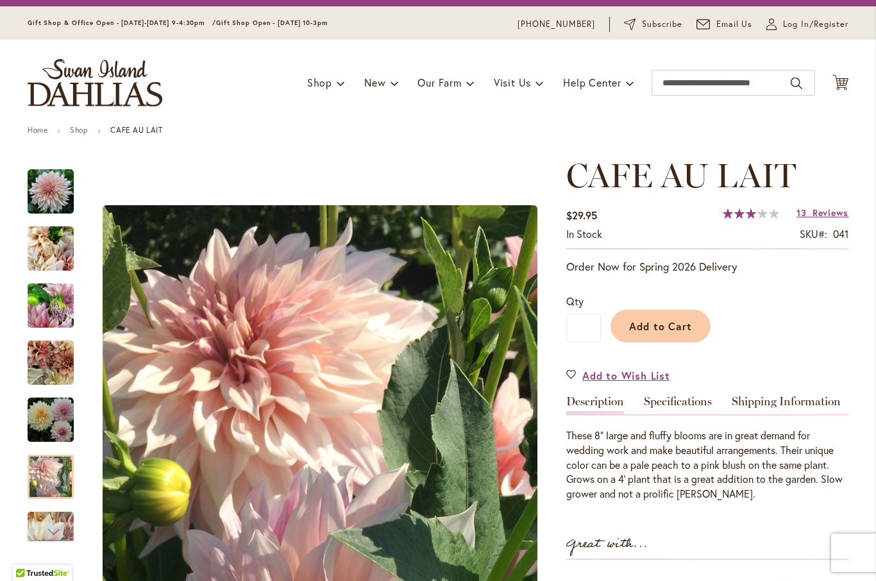
click at [52, 474] on img "Café Au Lait" at bounding box center [51, 476] width 46 height 47
click at [56, 526] on div "Next" at bounding box center [50, 531] width 19 height 19
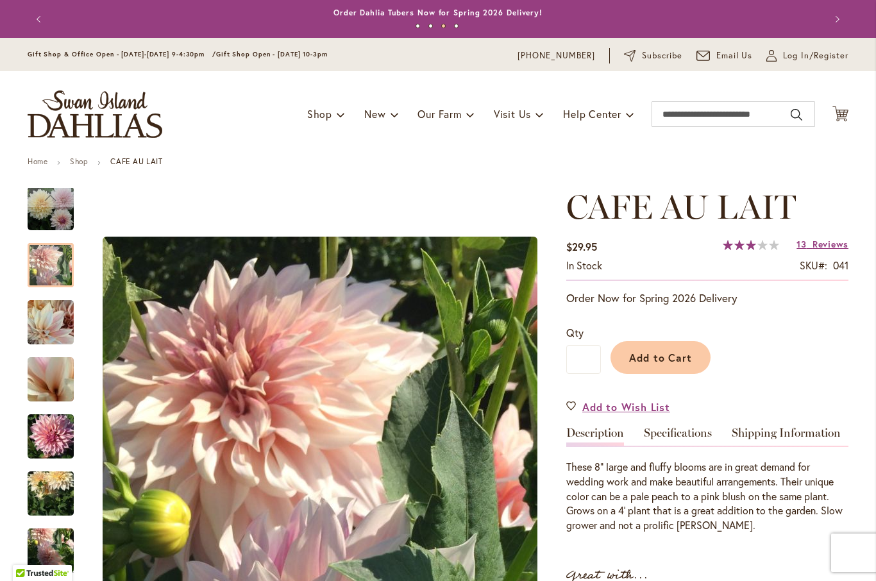
scroll to position [0, 0]
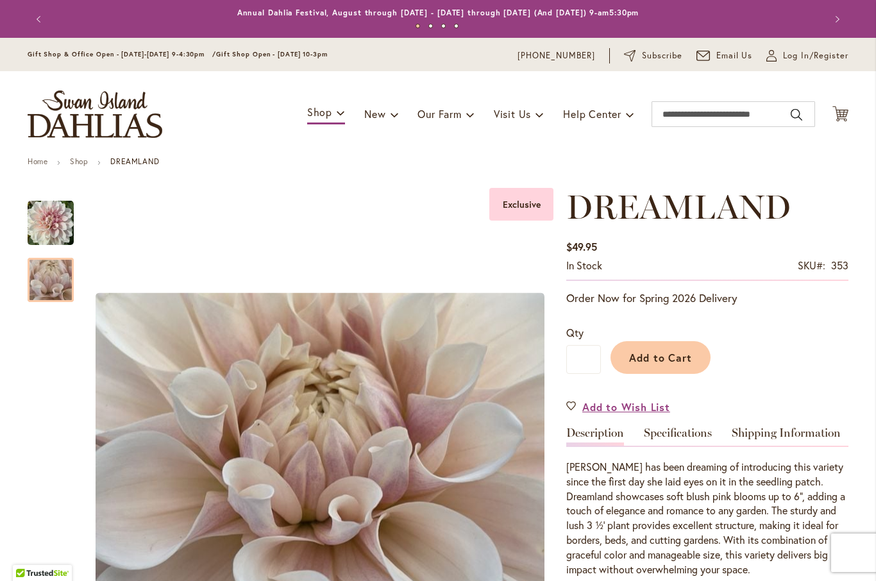
click at [51, 272] on img "DREAMLAND" at bounding box center [50, 280] width 92 height 69
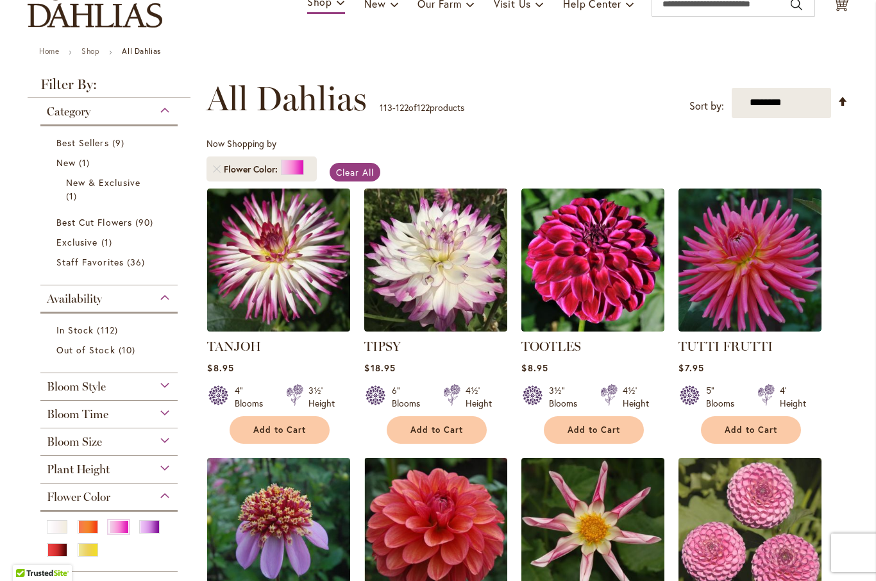
scroll to position [147, 0]
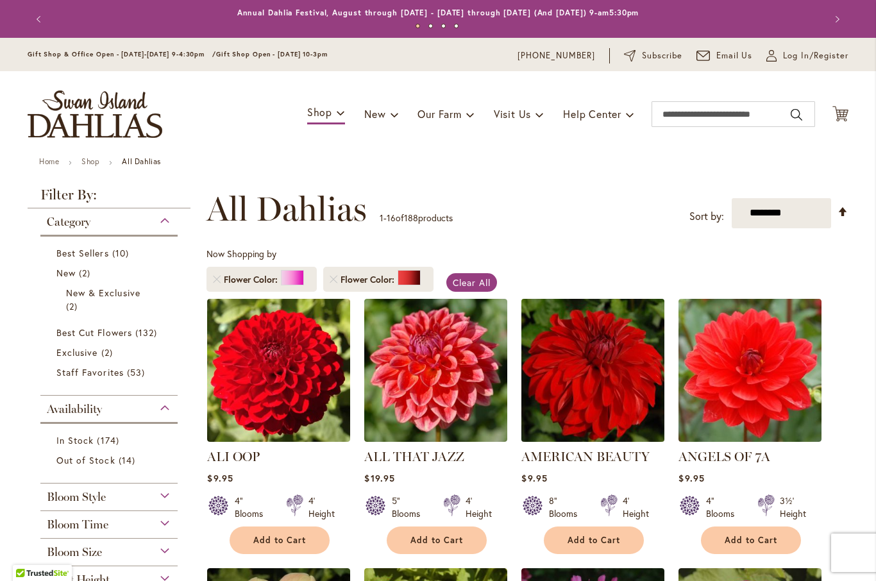
click at [626, 367] on img at bounding box center [593, 370] width 150 height 150
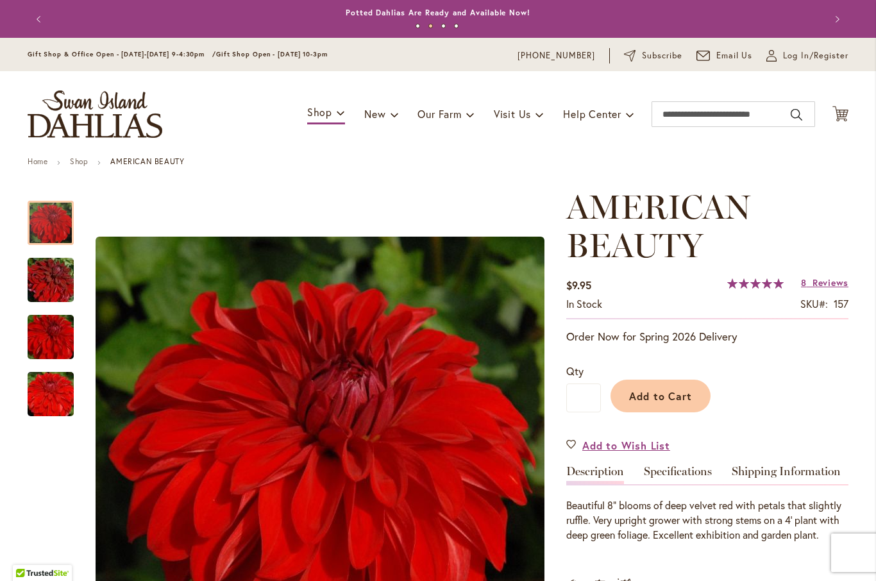
click at [52, 331] on img "AMERICAN BEAUTY" at bounding box center [50, 337] width 92 height 62
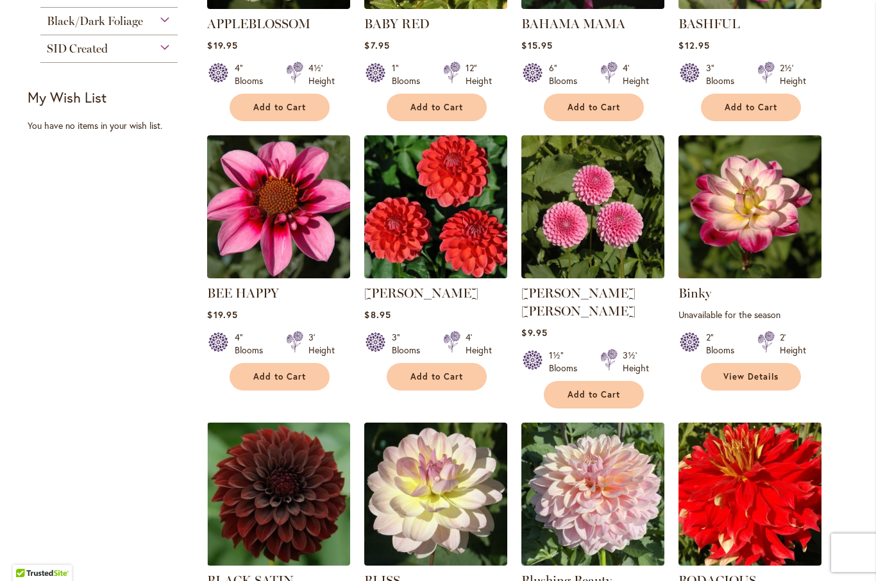
scroll to position [705, 0]
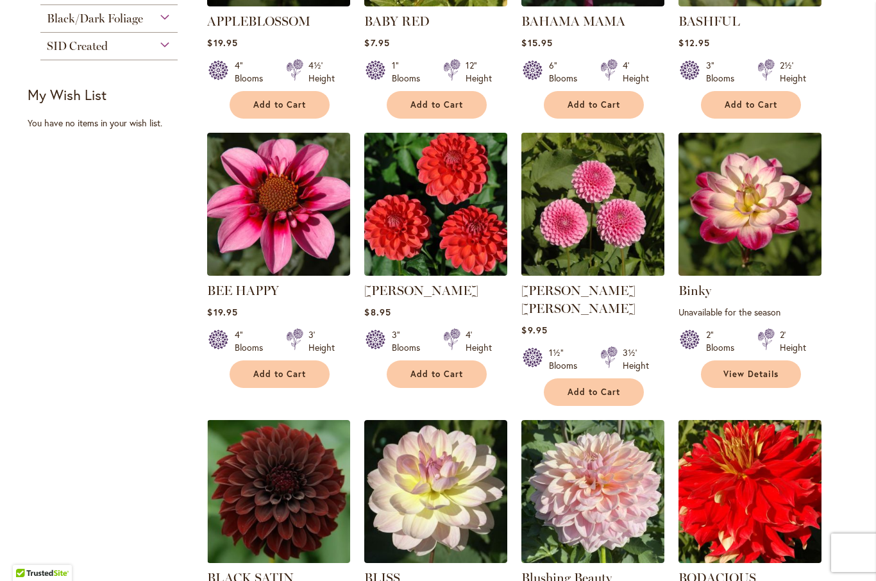
click at [590, 216] on img at bounding box center [593, 204] width 150 height 150
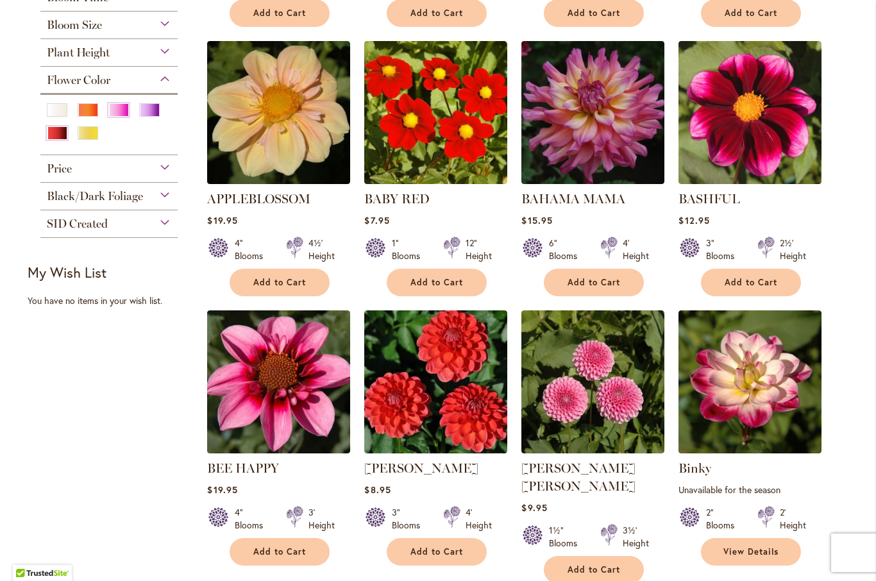
scroll to position [528, 0]
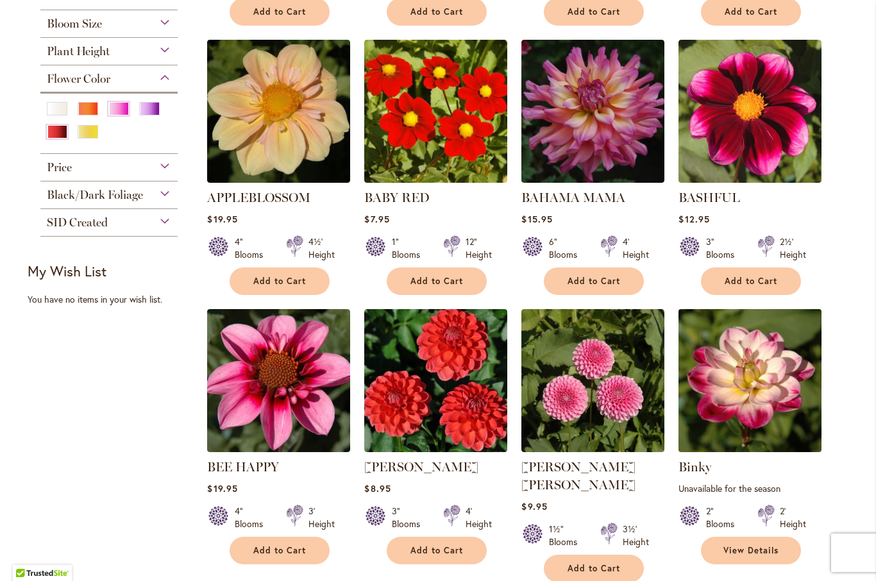
click at [760, 395] on img at bounding box center [750, 380] width 150 height 150
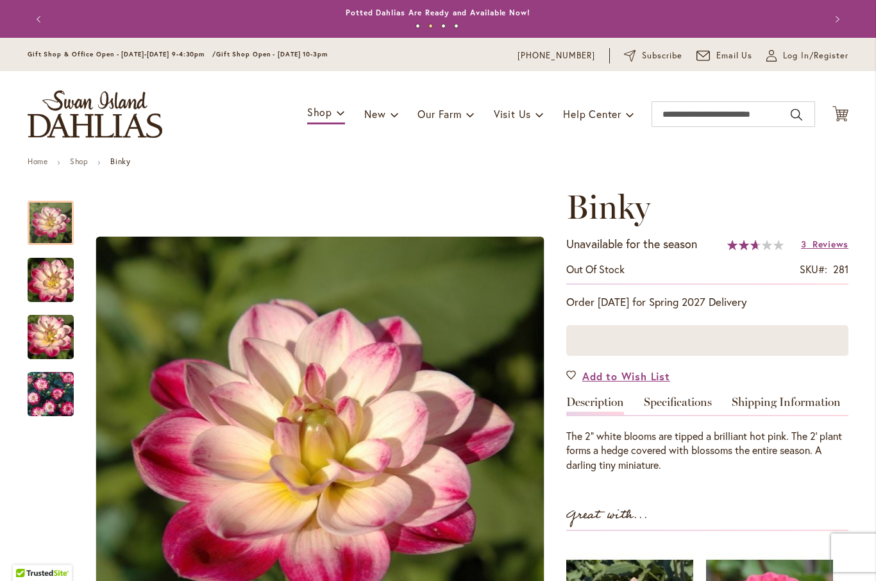
click at [46, 396] on img "Binky" at bounding box center [50, 394] width 92 height 62
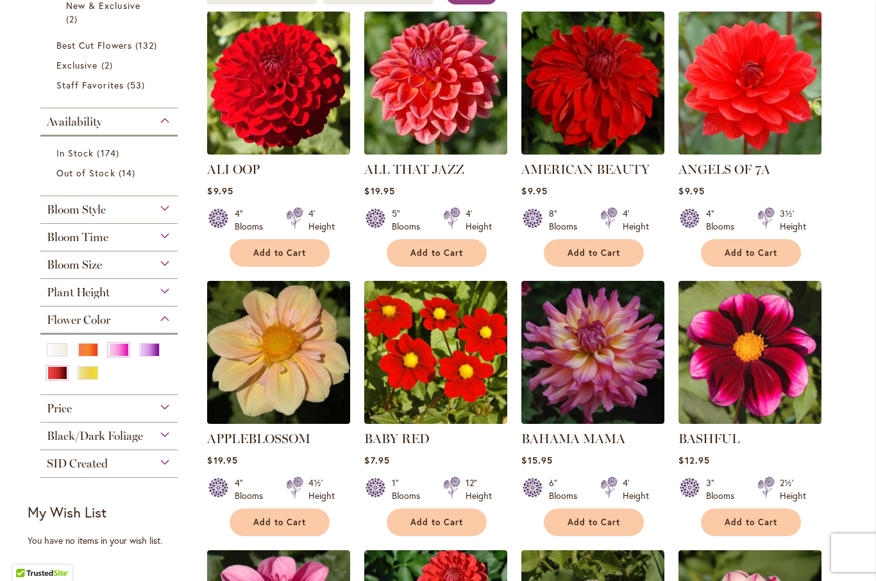
scroll to position [290, 0]
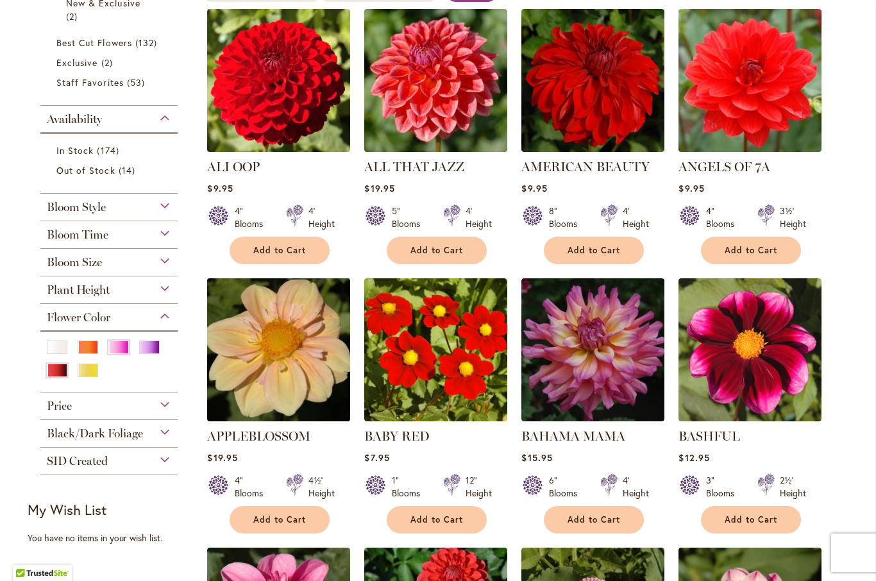
click at [287, 347] on img at bounding box center [279, 349] width 150 height 150
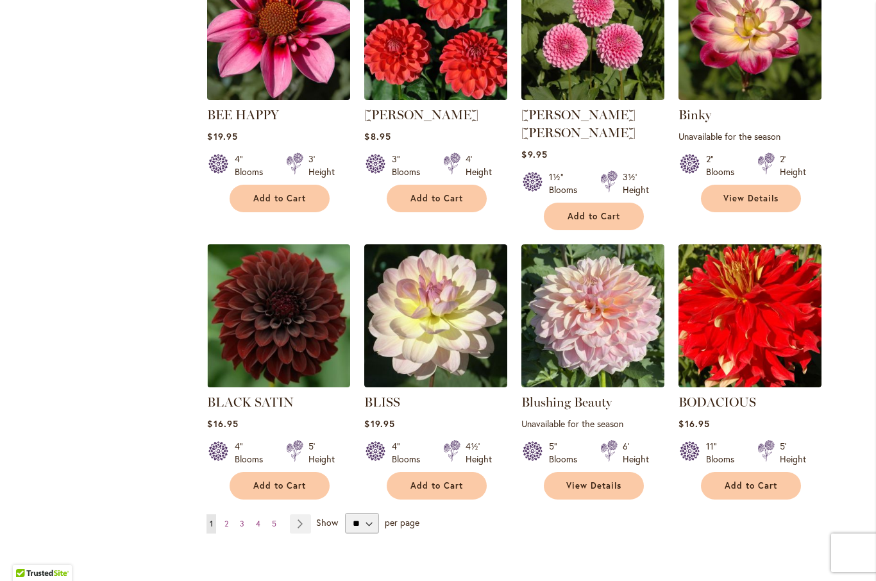
scroll to position [881, 0]
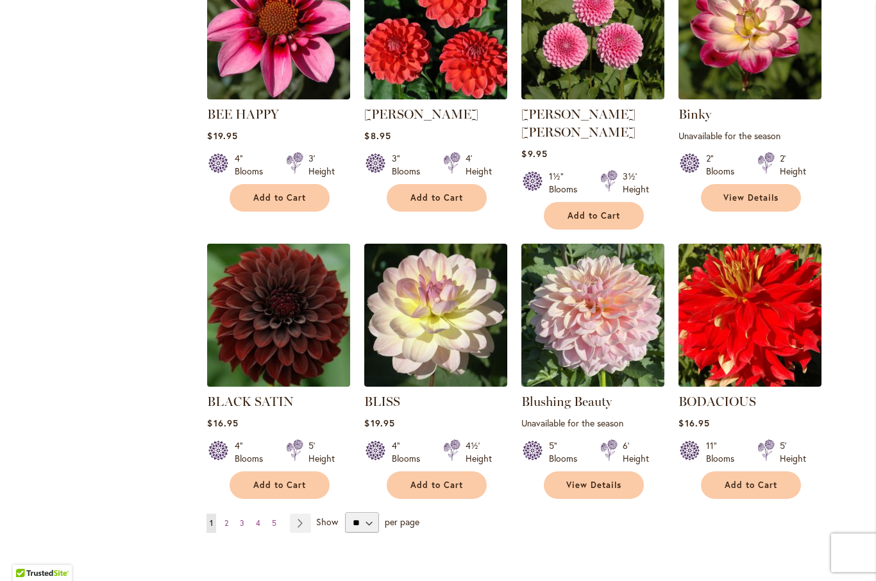
click at [285, 312] on img at bounding box center [279, 315] width 150 height 150
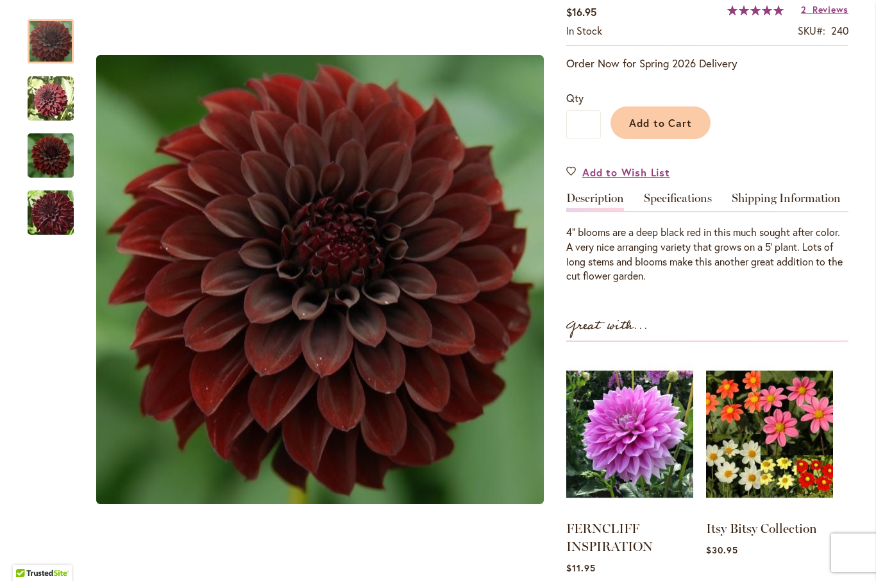
scroll to position [233, 0]
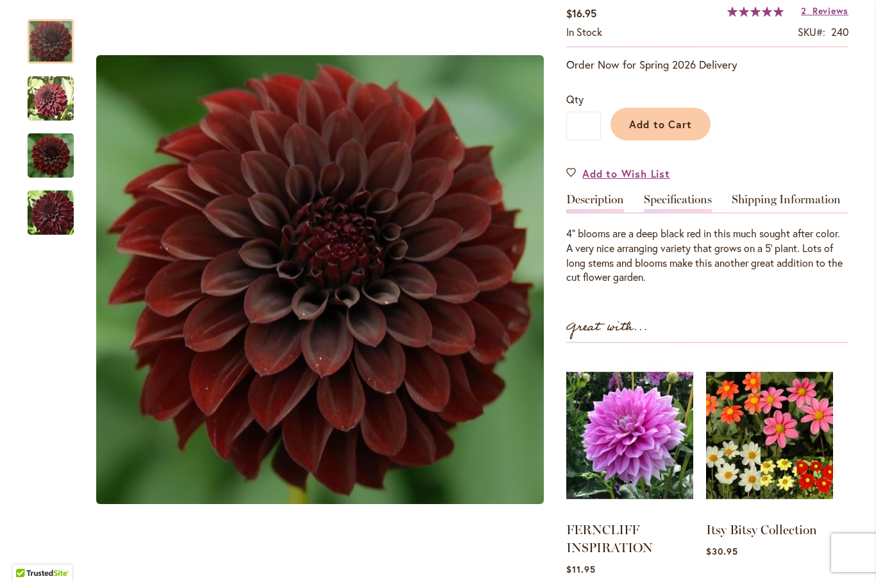
click at [687, 203] on link "Specifications" at bounding box center [678, 203] width 68 height 19
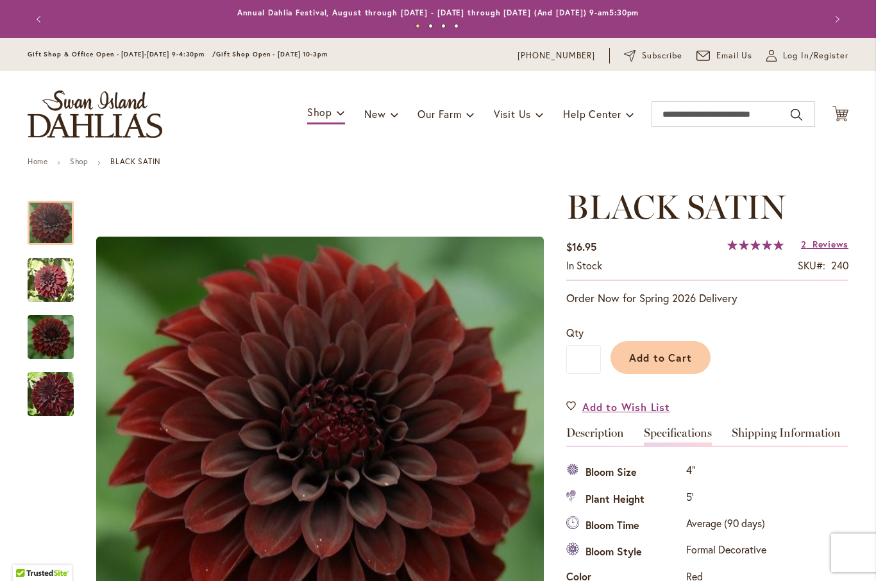
scroll to position [0, 0]
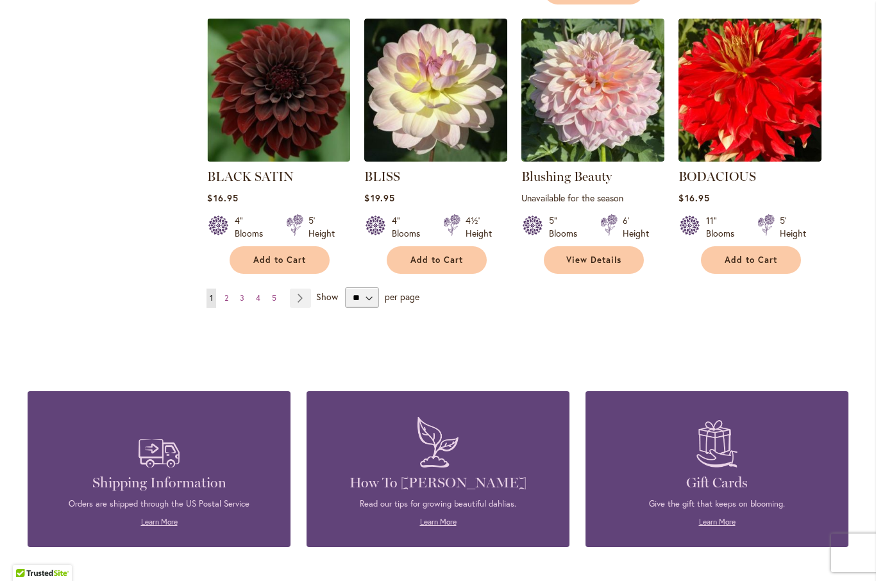
scroll to position [1105, 0]
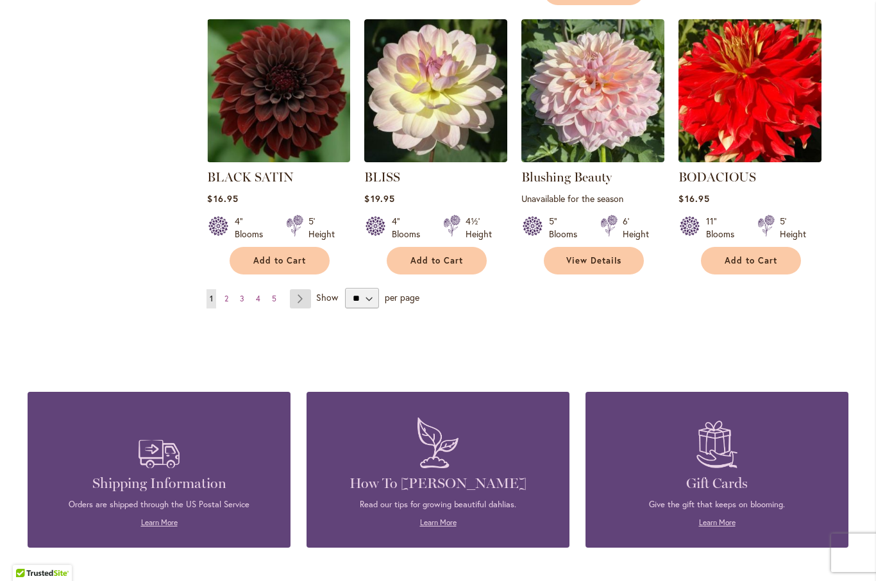
click at [298, 289] on link "Page Next" at bounding box center [300, 298] width 21 height 19
click at [305, 289] on link "Page Next" at bounding box center [300, 298] width 21 height 19
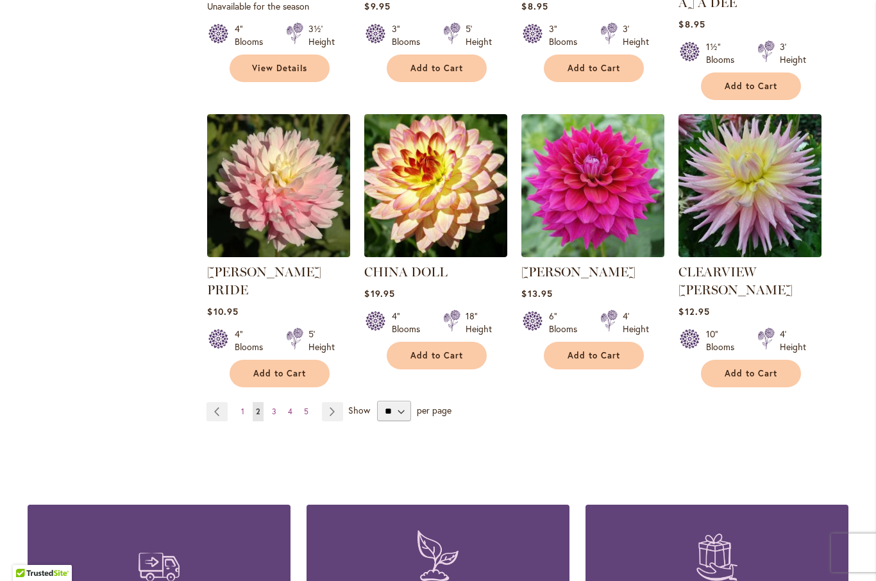
scroll to position [1027, 0]
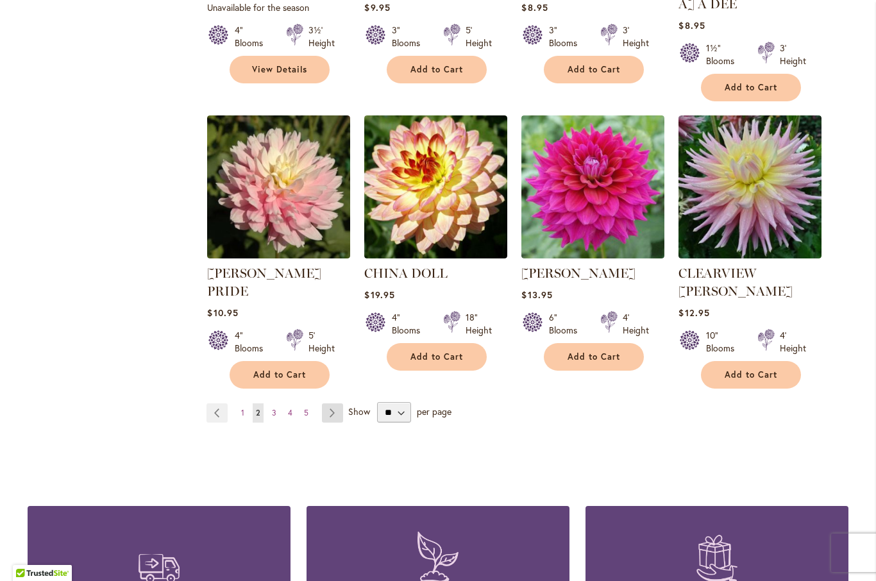
click at [336, 403] on link "Page Next" at bounding box center [332, 412] width 21 height 19
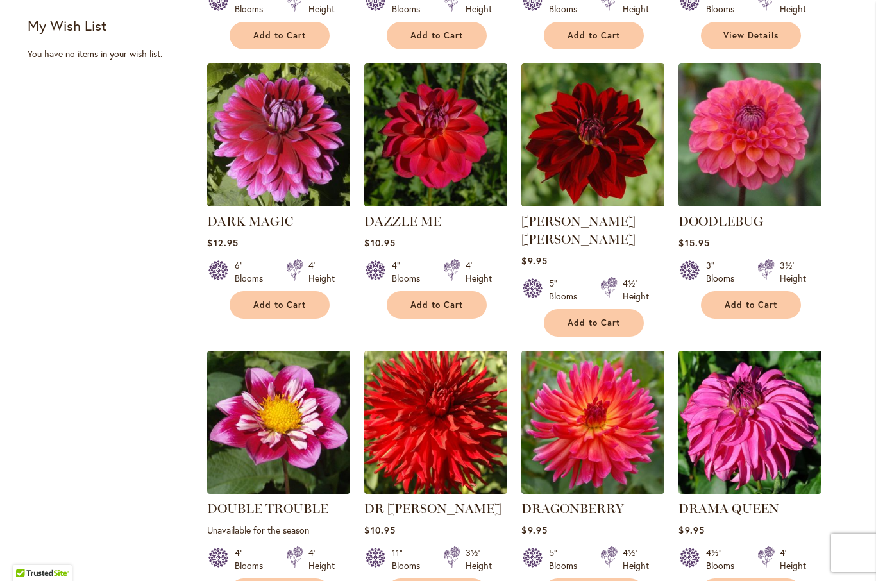
scroll to position [779, 0]
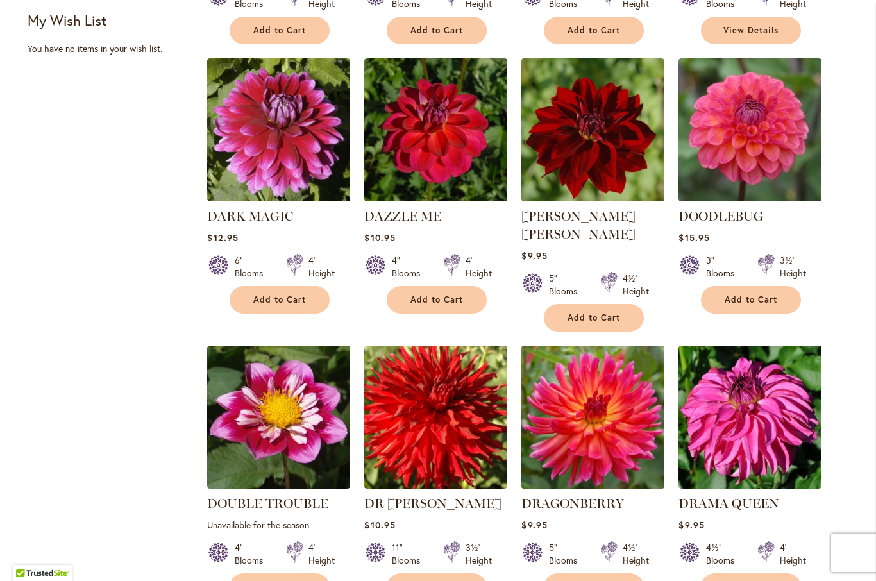
click at [626, 414] on img at bounding box center [593, 417] width 150 height 150
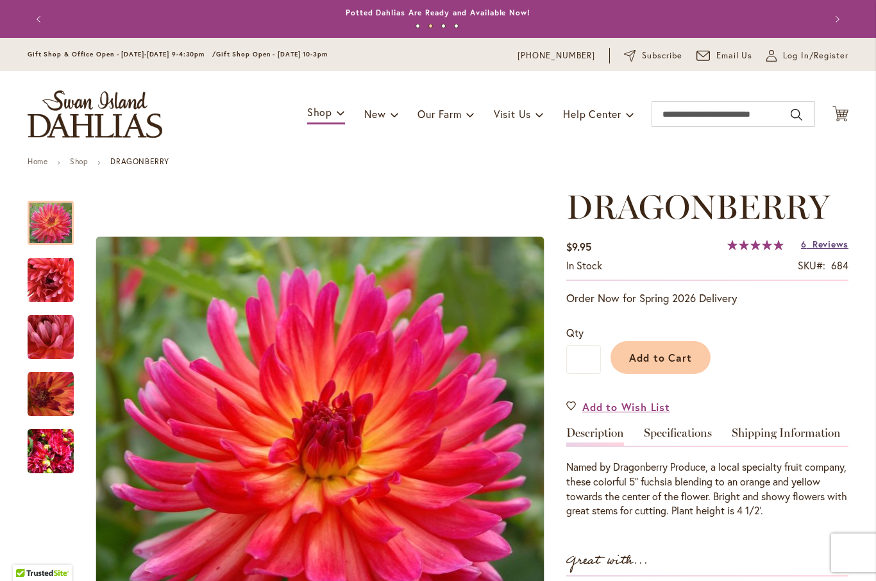
click at [817, 247] on span "Reviews" at bounding box center [830, 244] width 36 height 12
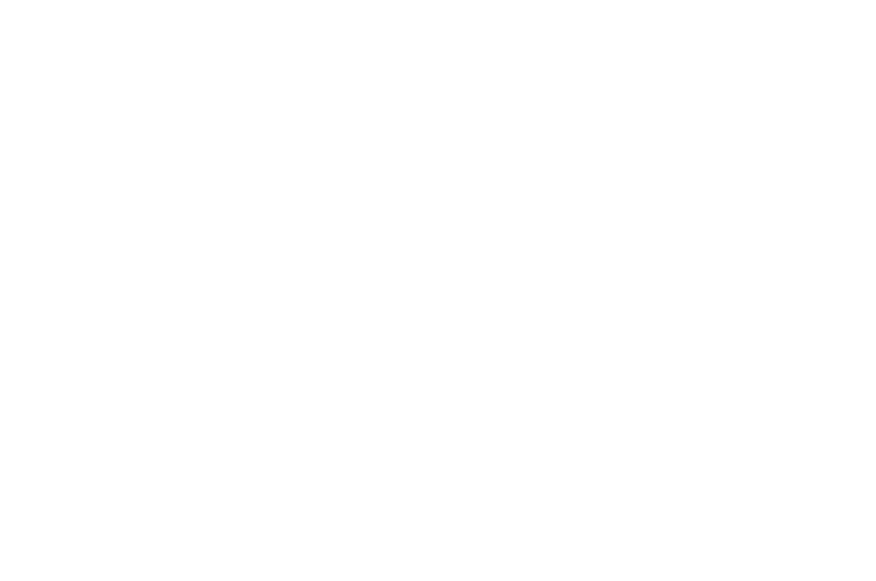
scroll to position [1296, 0]
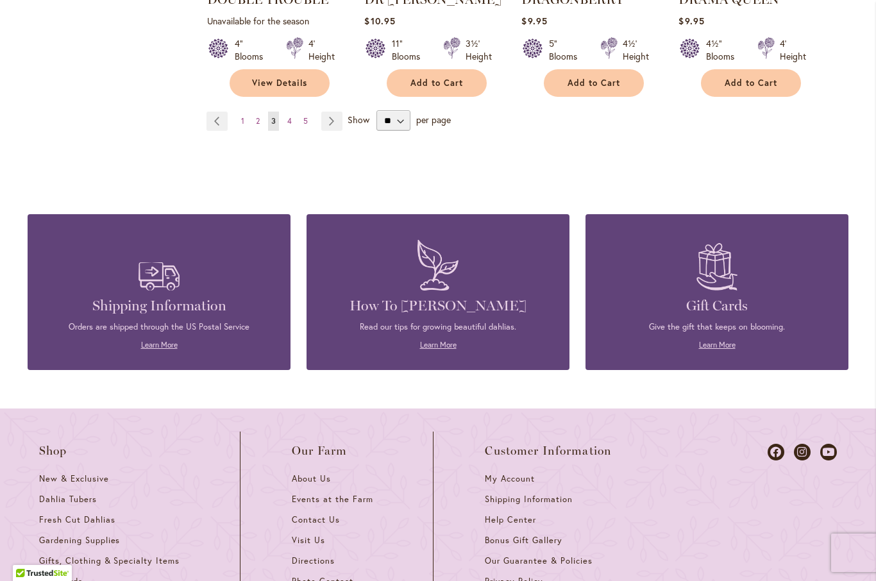
scroll to position [1276, 0]
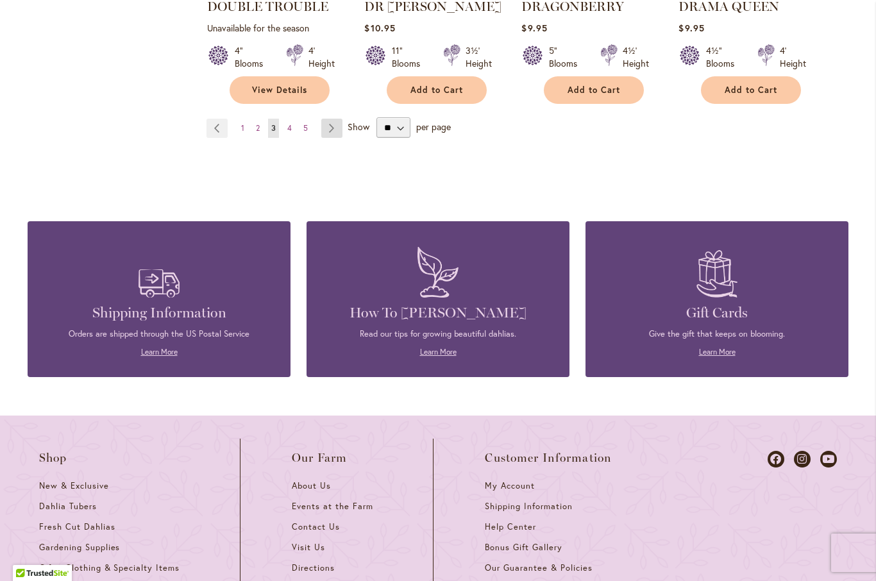
click at [336, 119] on link "Page Next" at bounding box center [331, 128] width 21 height 19
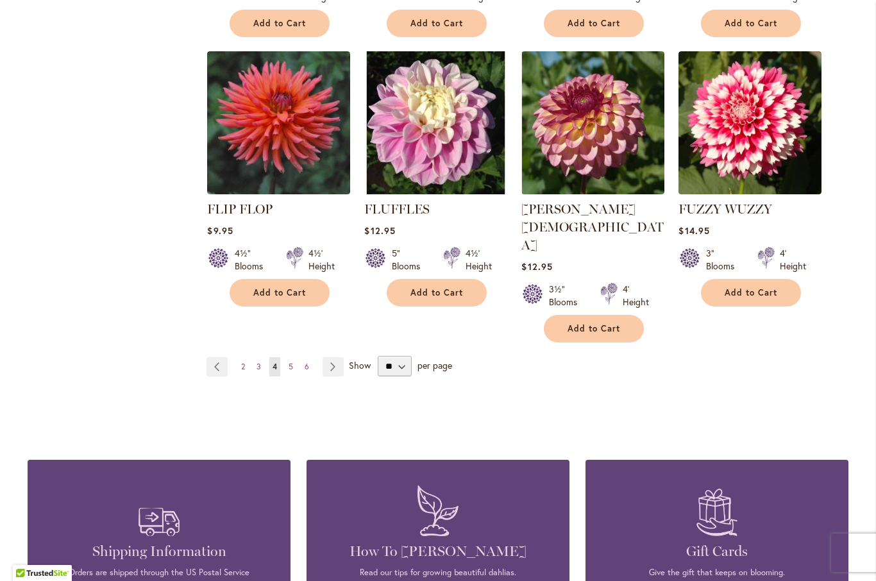
scroll to position [1038, 0]
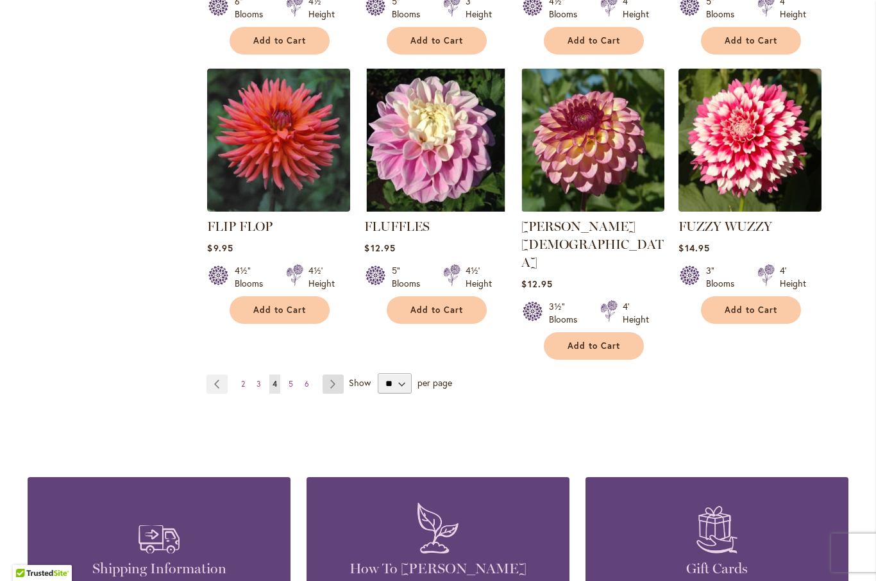
click at [337, 374] on link "Page Next" at bounding box center [332, 383] width 21 height 19
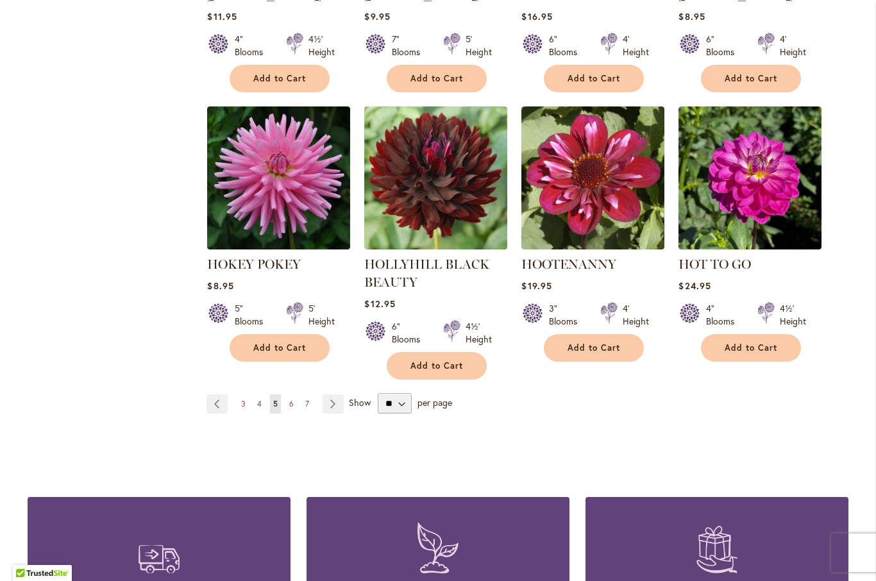
scroll to position [1019, 0]
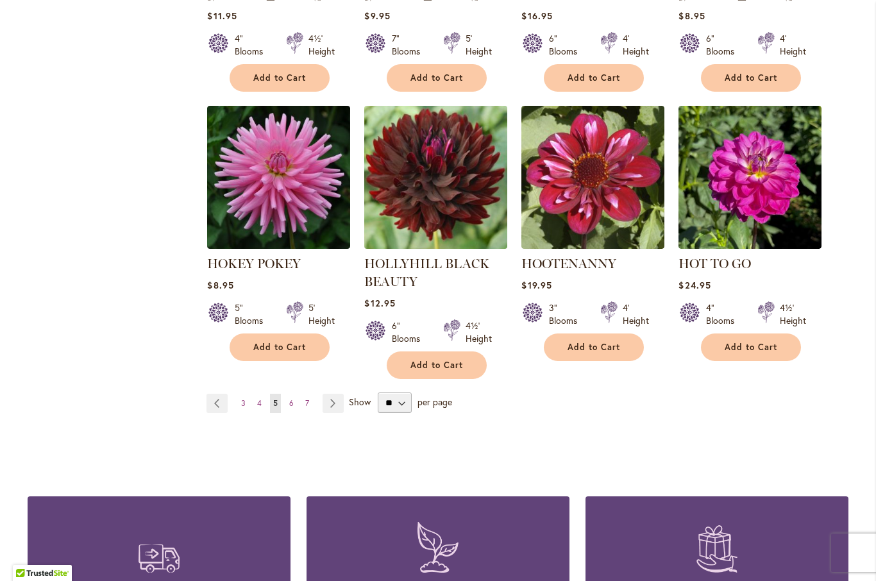
click at [438, 174] on img at bounding box center [436, 177] width 150 height 150
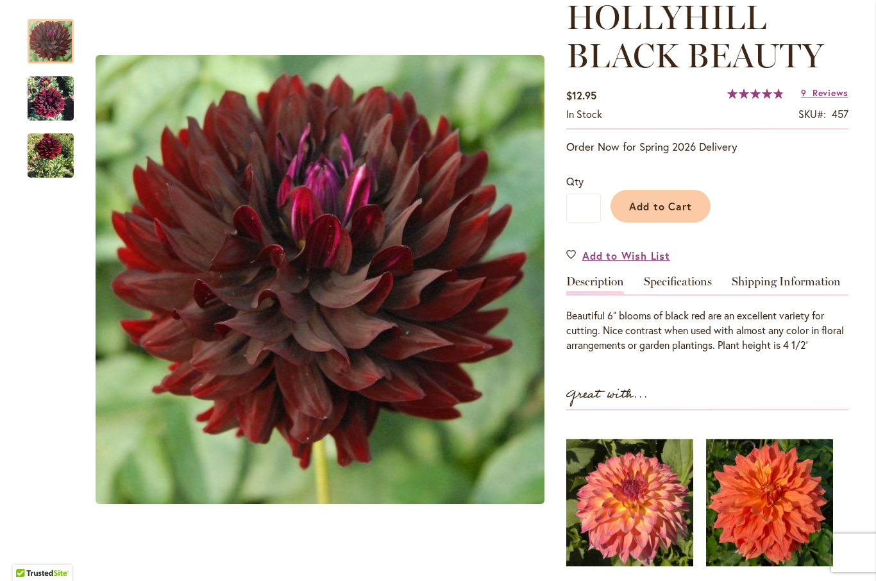
scroll to position [195, 0]
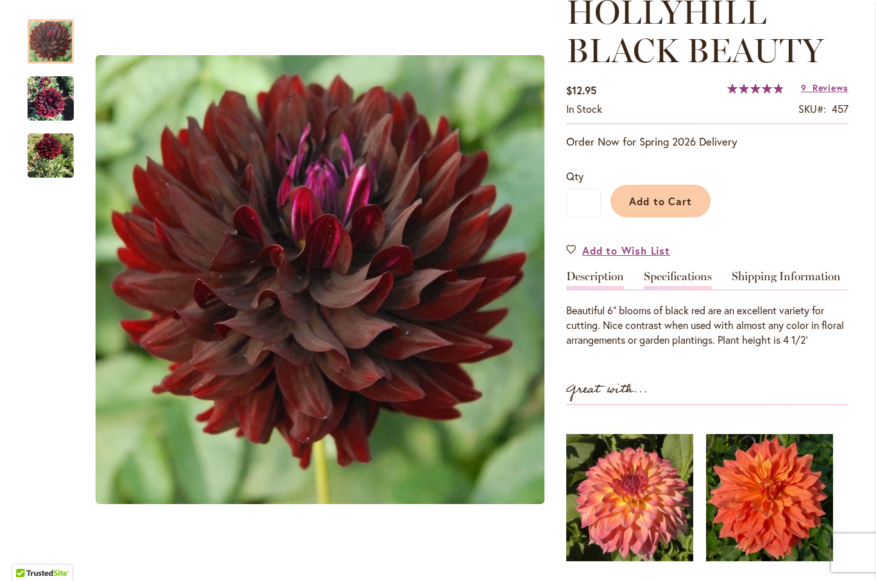
click at [676, 284] on link "Specifications" at bounding box center [678, 280] width 68 height 19
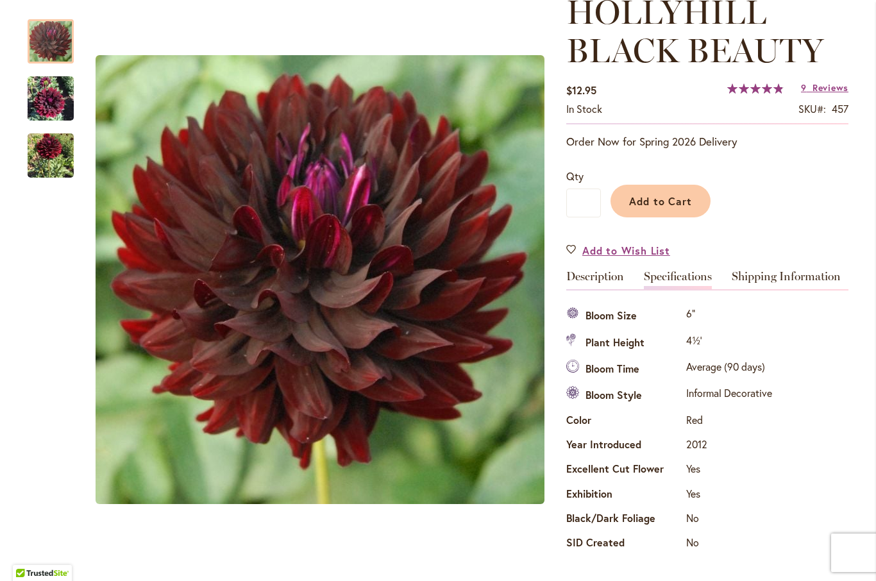
click at [35, 95] on img "HOLLYHILL BLACK BEAUTY" at bounding box center [51, 99] width 46 height 62
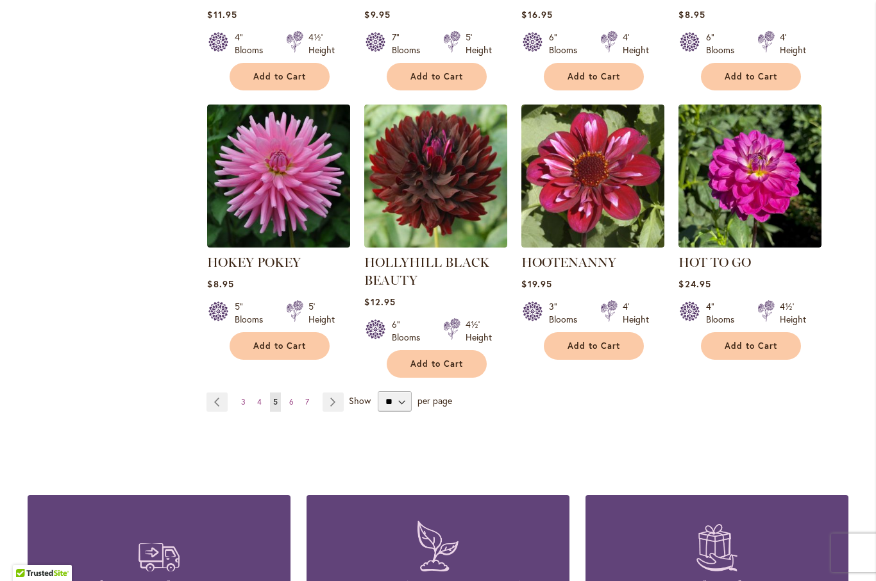
scroll to position [1021, 0]
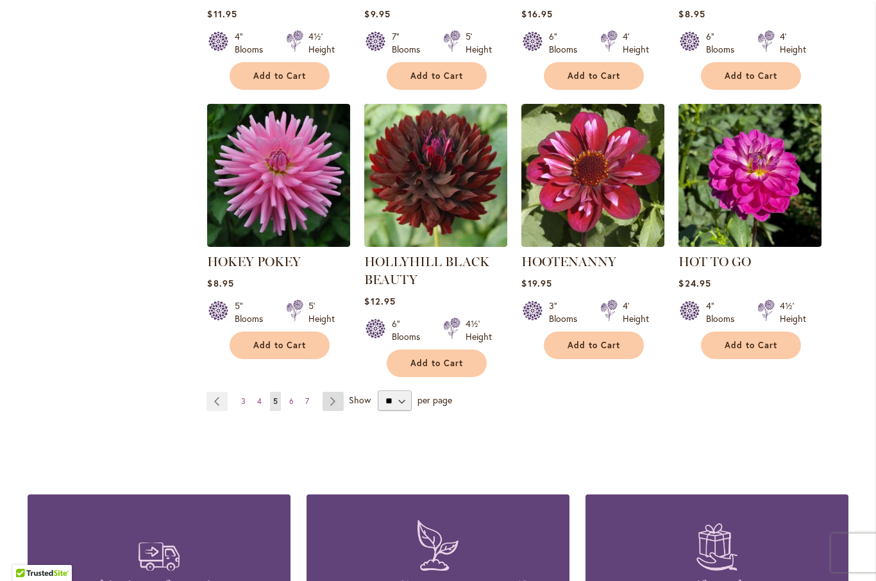
click at [333, 392] on link "Page Next" at bounding box center [332, 401] width 21 height 19
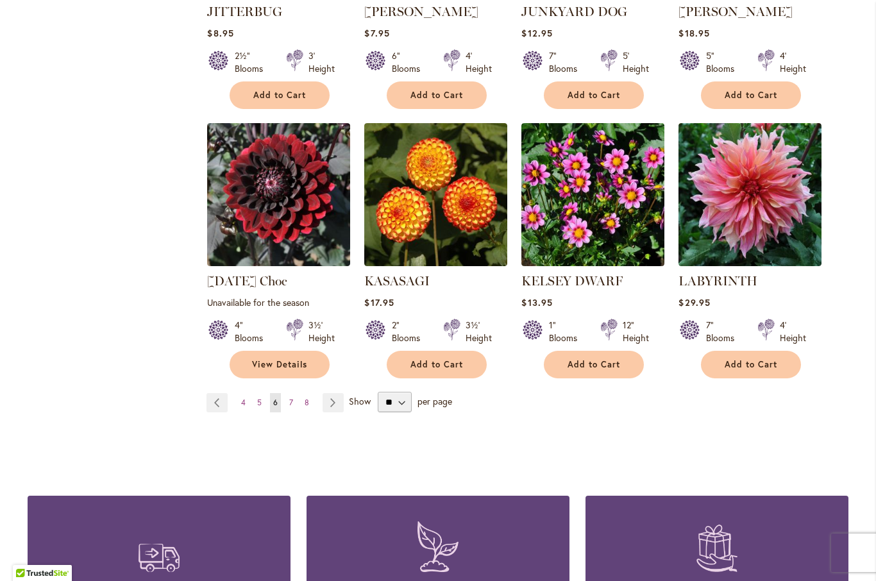
scroll to position [1002, 0]
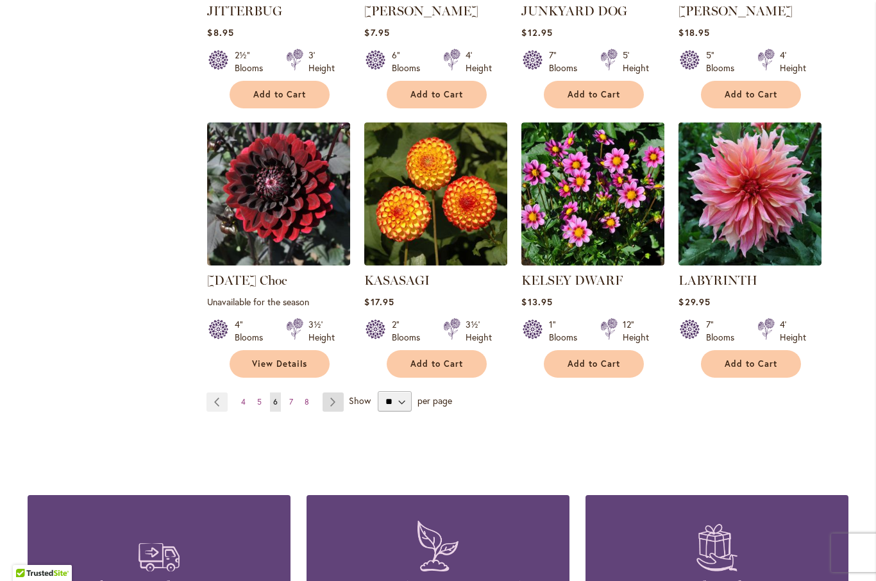
click at [326, 392] on link "Page Next" at bounding box center [332, 401] width 21 height 19
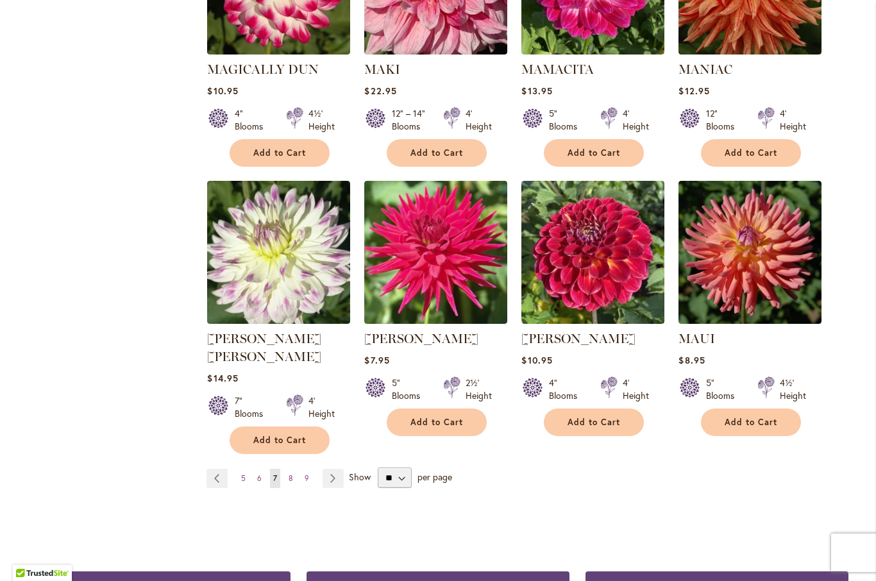
scroll to position [926, 0]
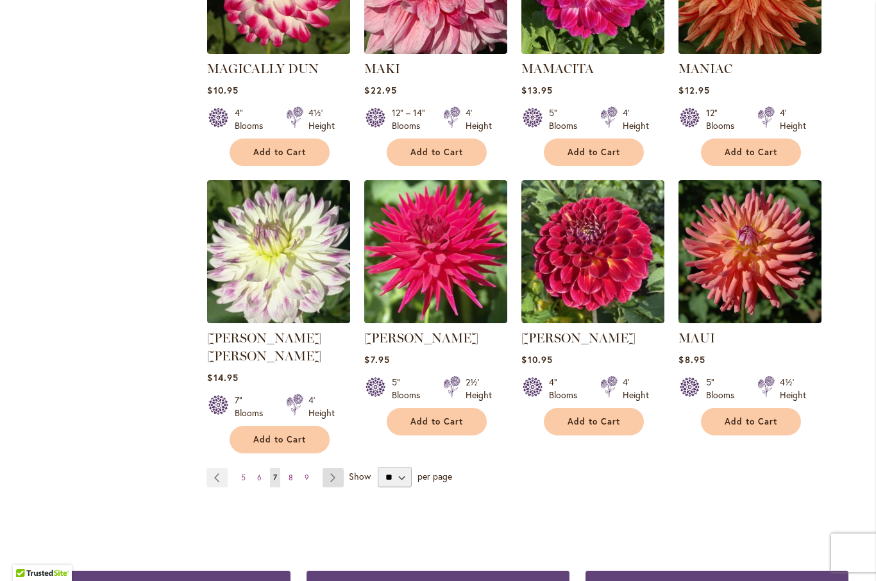
click at [330, 468] on link "Page Next" at bounding box center [332, 477] width 21 height 19
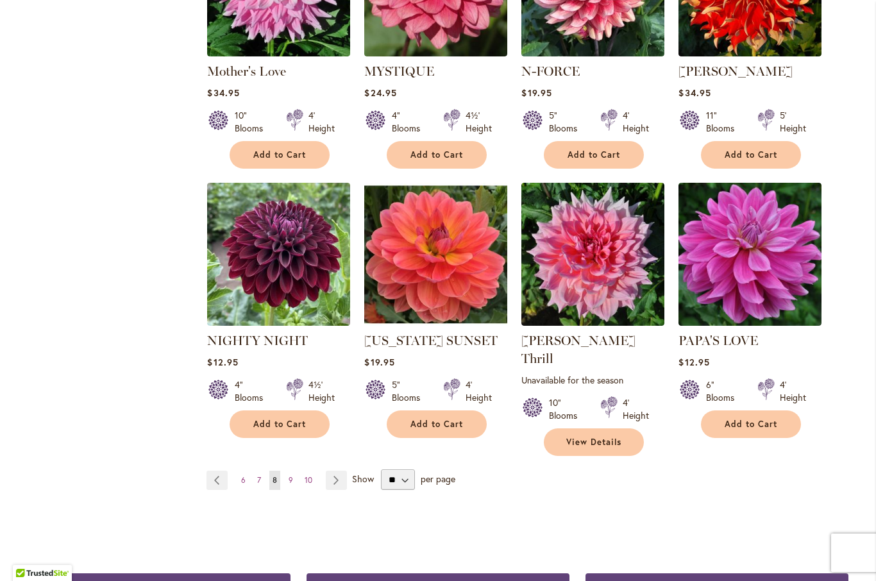
scroll to position [942, 0]
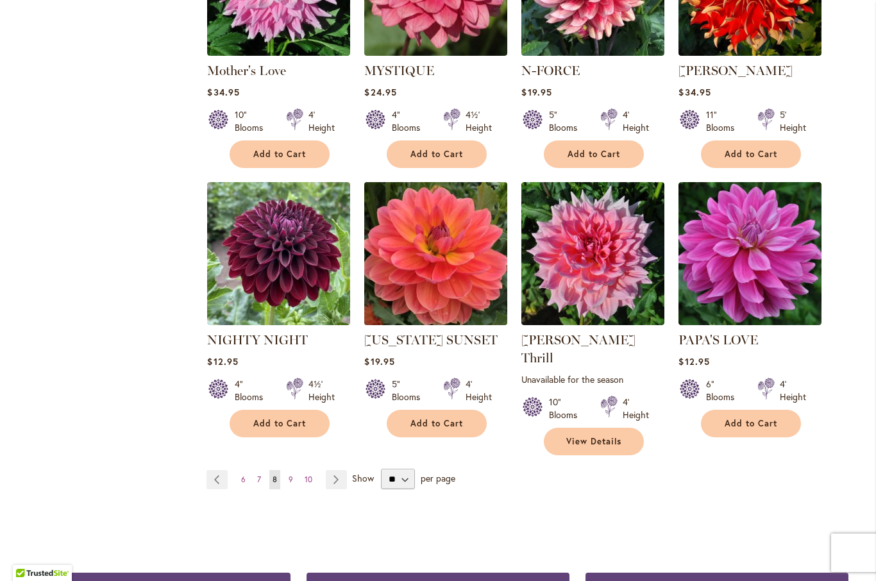
click at [451, 238] on img at bounding box center [436, 253] width 150 height 150
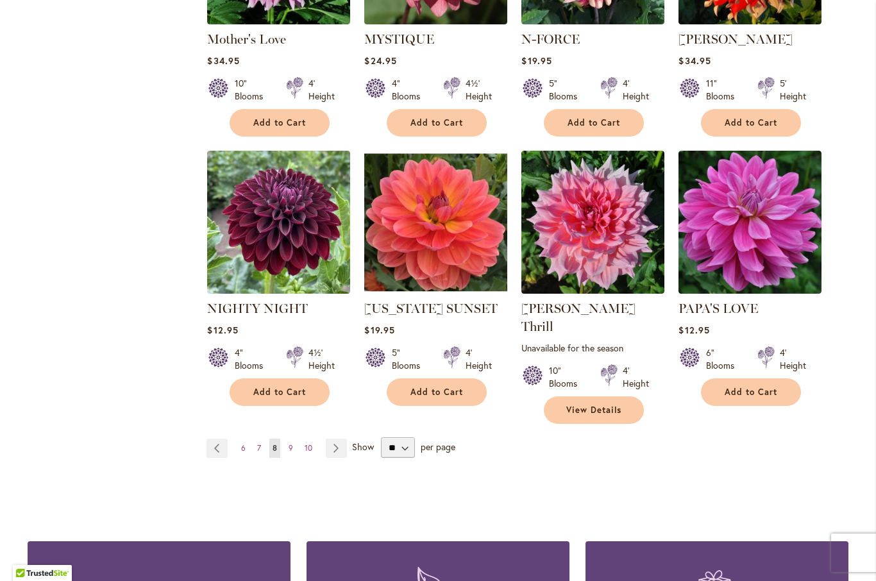
scroll to position [977, 0]
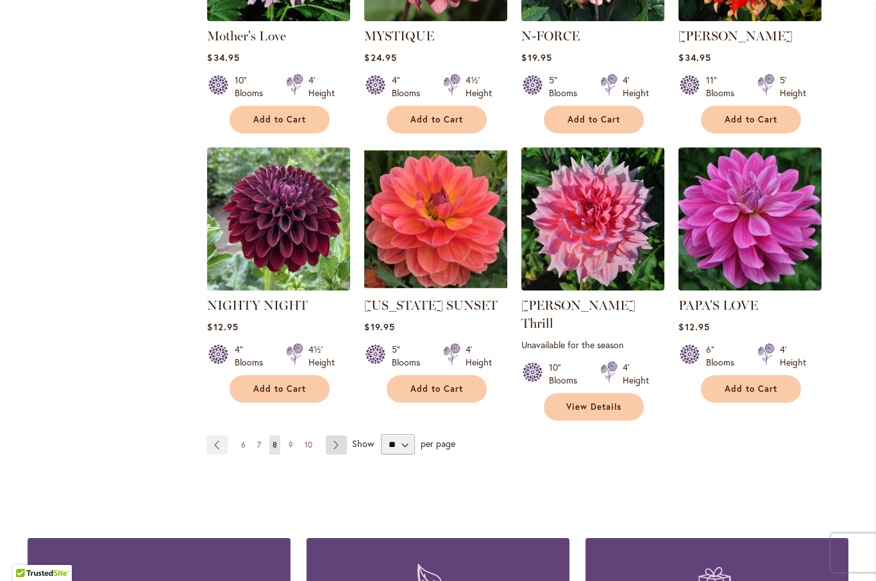
click at [331, 435] on link "Page Next" at bounding box center [336, 444] width 21 height 19
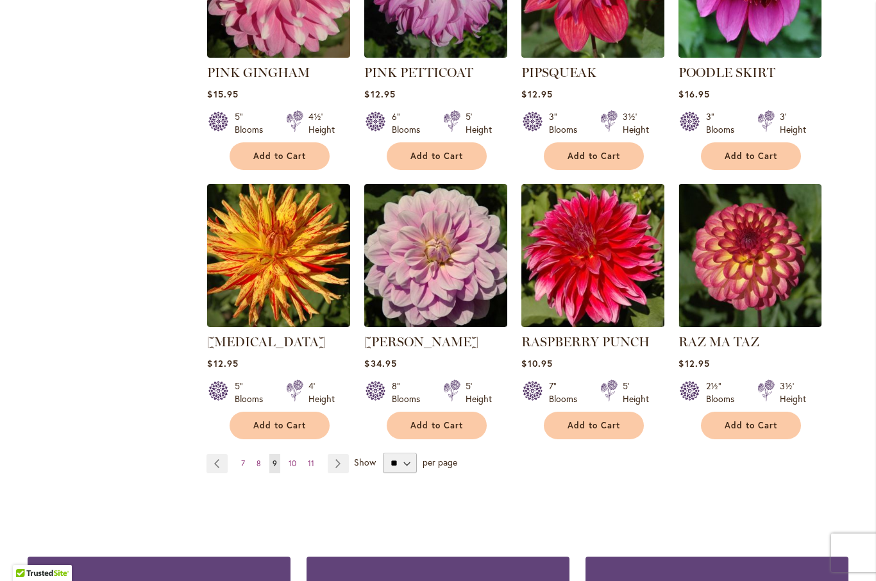
scroll to position [959, 0]
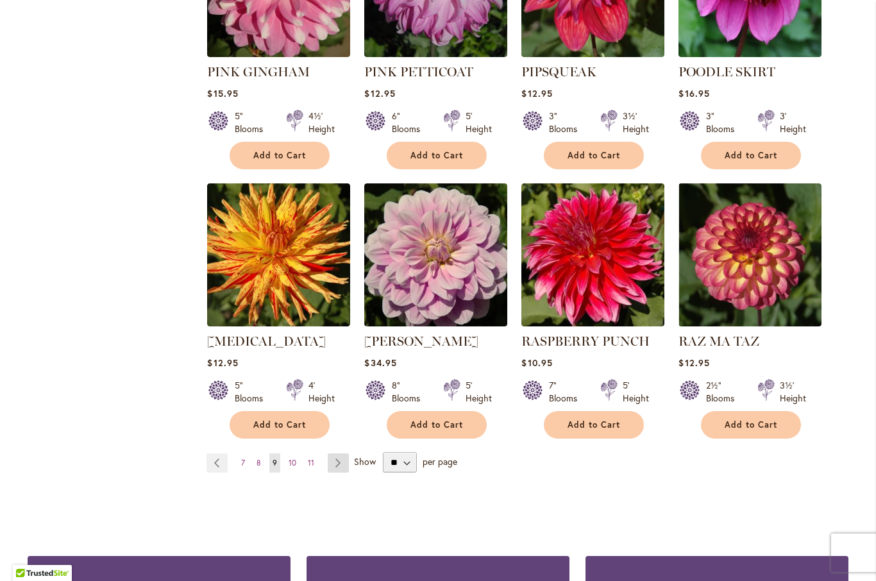
click at [335, 453] on link "Page Next" at bounding box center [338, 462] width 21 height 19
click at [341, 453] on link "Page Next" at bounding box center [338, 462] width 21 height 19
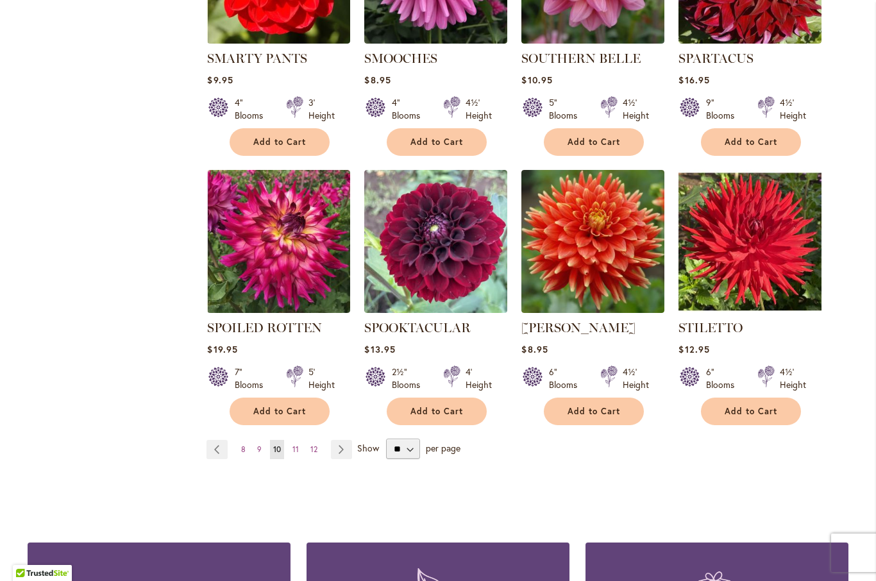
scroll to position [937, 0]
click at [341, 448] on link "Page Next" at bounding box center [341, 449] width 21 height 19
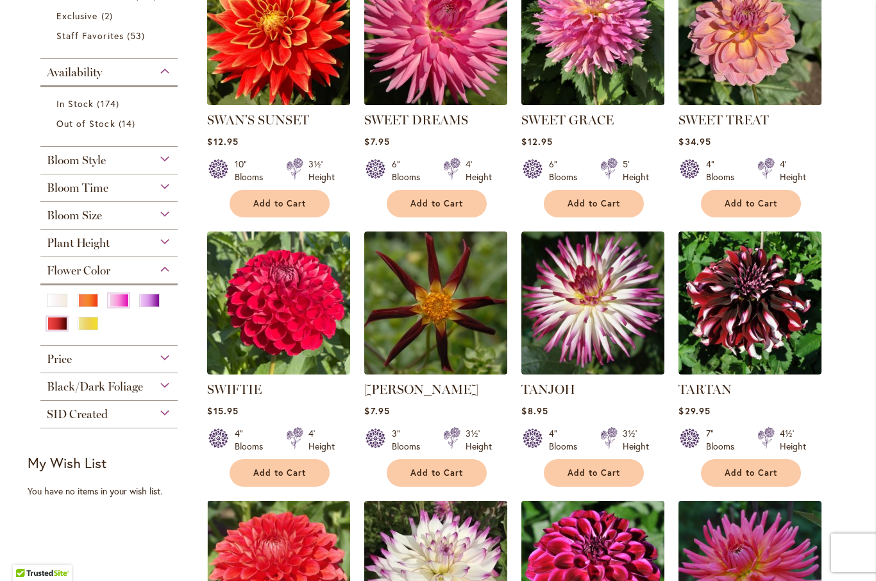
scroll to position [339, 0]
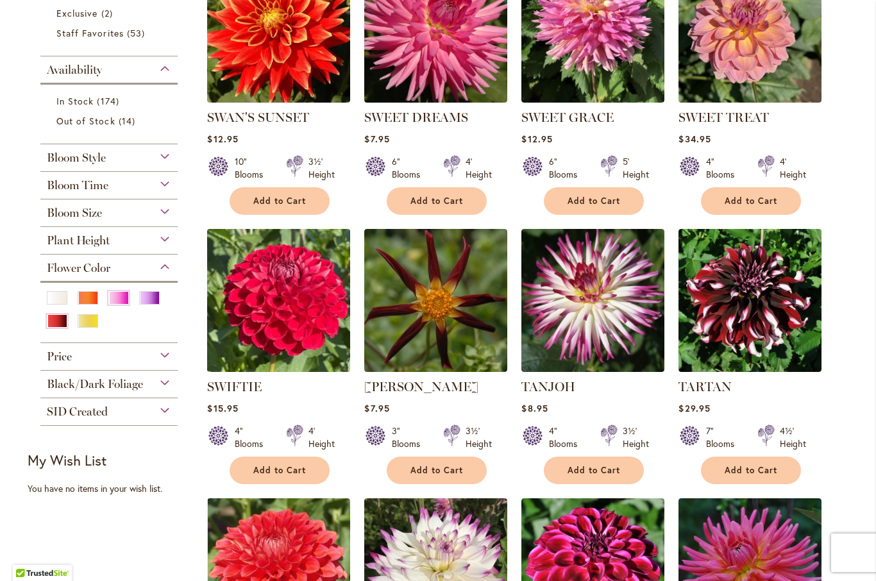
click at [287, 321] on img at bounding box center [279, 300] width 150 height 150
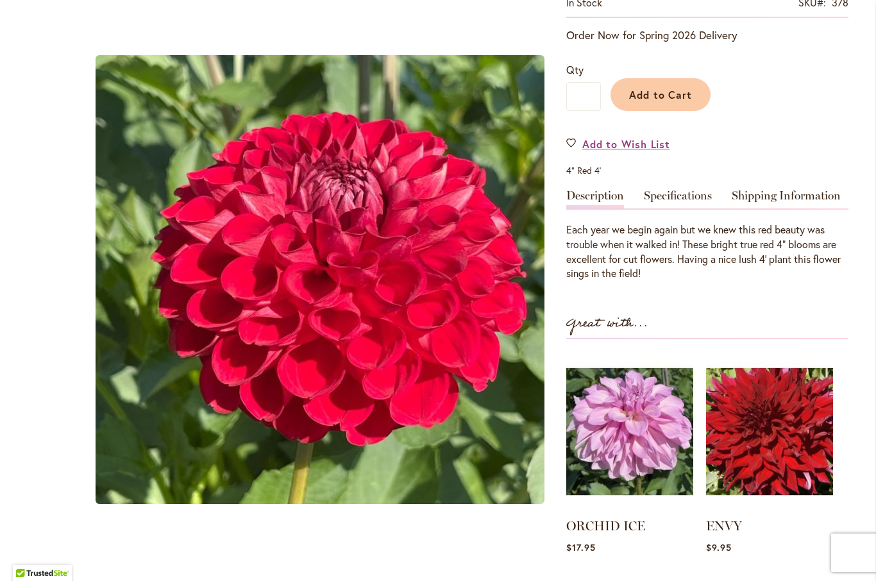
scroll to position [263, 0]
click at [817, 505] on img at bounding box center [769, 430] width 126 height 157
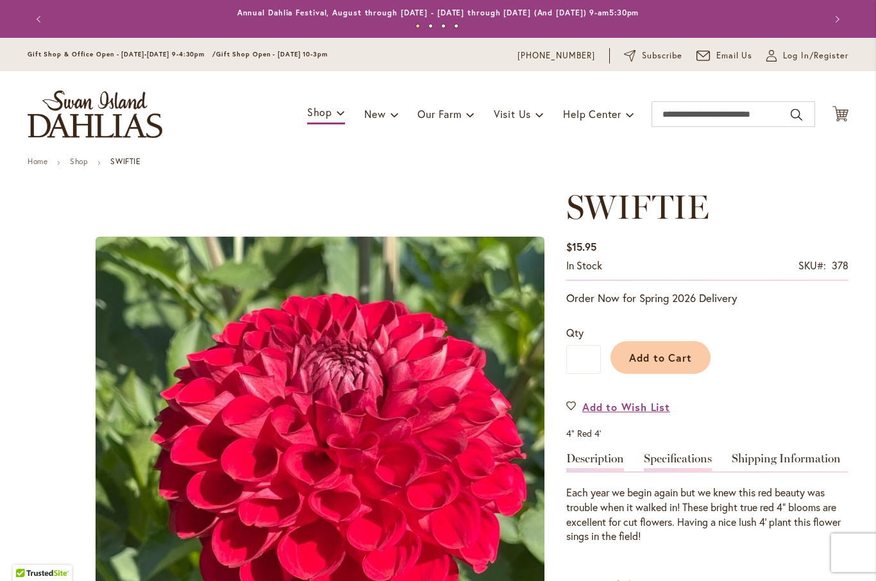
click at [692, 456] on link "Specifications" at bounding box center [678, 462] width 68 height 19
